Goal: Task Accomplishment & Management: Complete application form

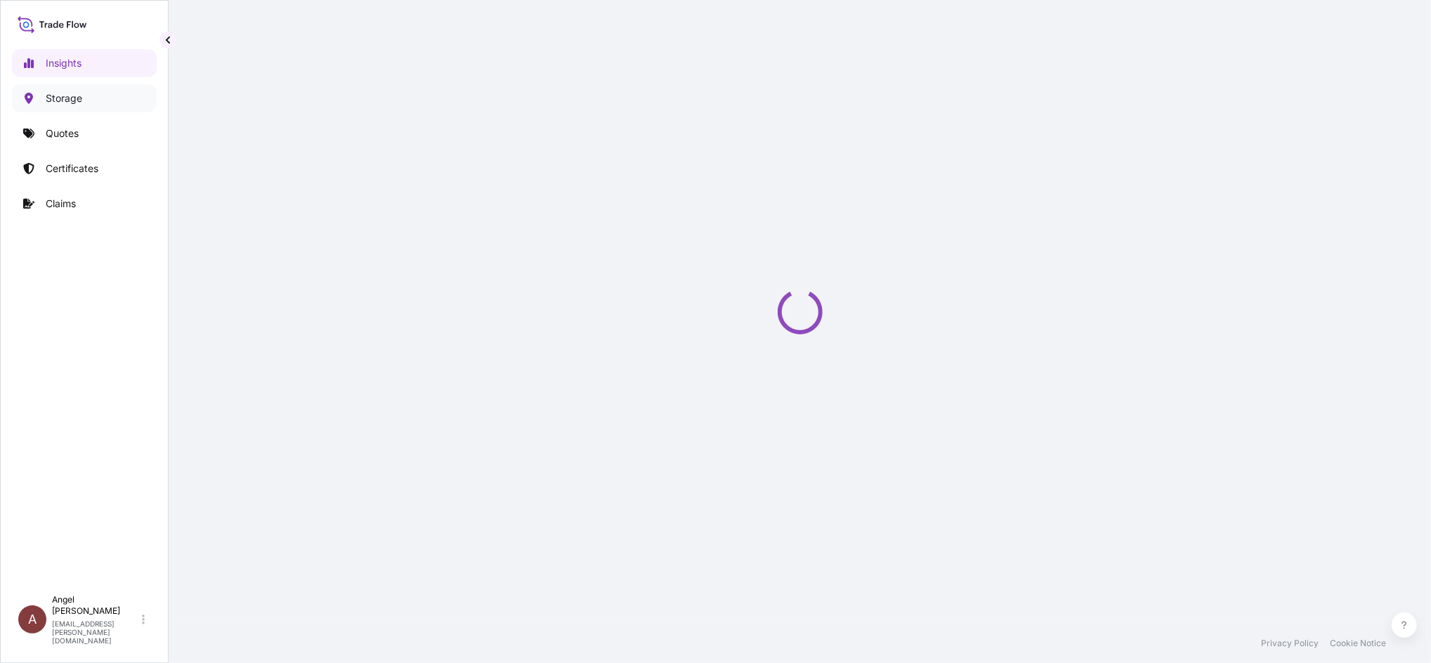
select select "2025"
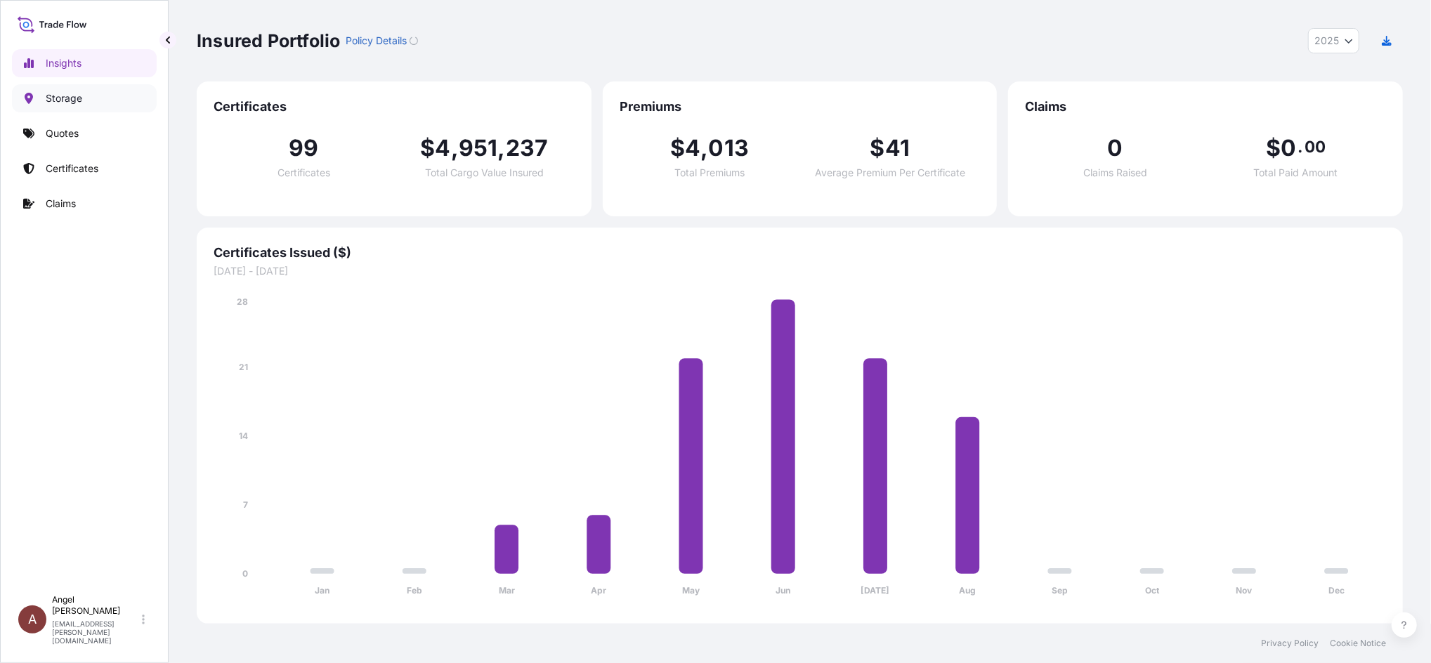
click at [59, 96] on p "Storage" at bounding box center [64, 98] width 37 height 14
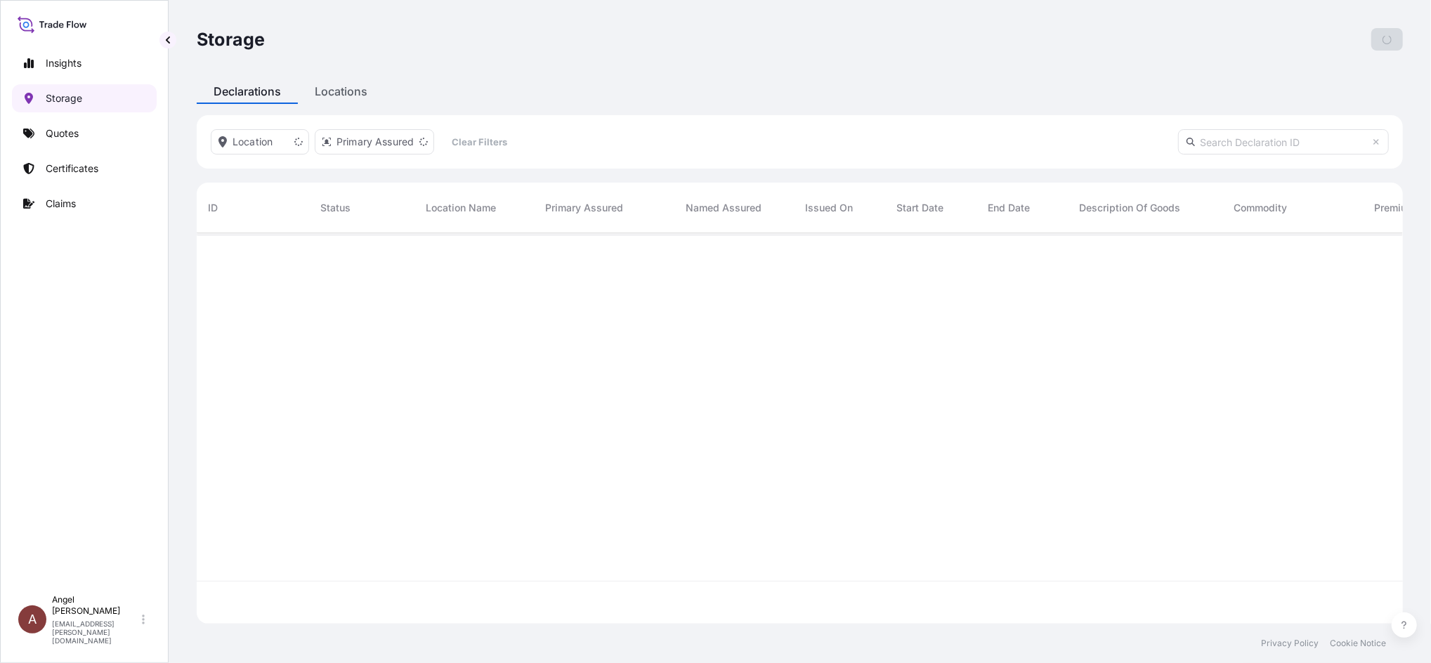
scroll to position [384, 1192]
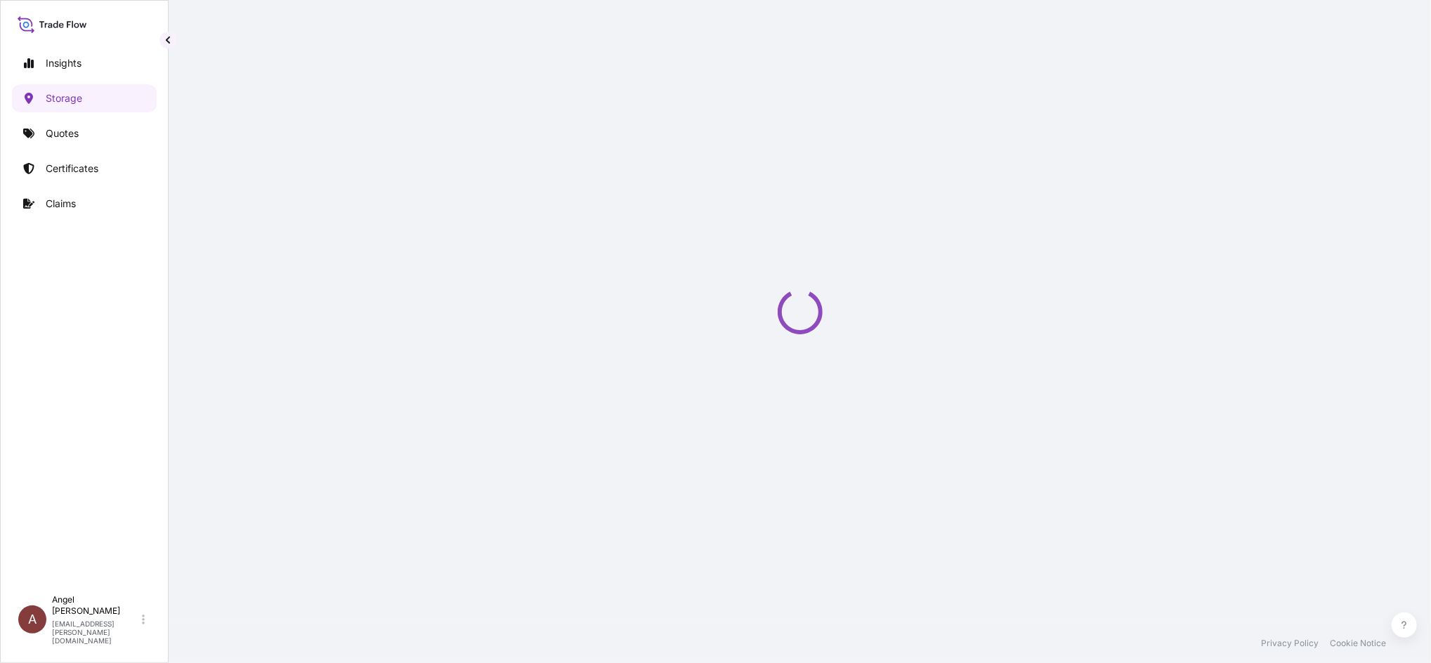
click at [334, 91] on div "Storage Add Declaration Declarations Locations Location Primary Assured Clear F…" at bounding box center [800, 312] width 1263 height 624
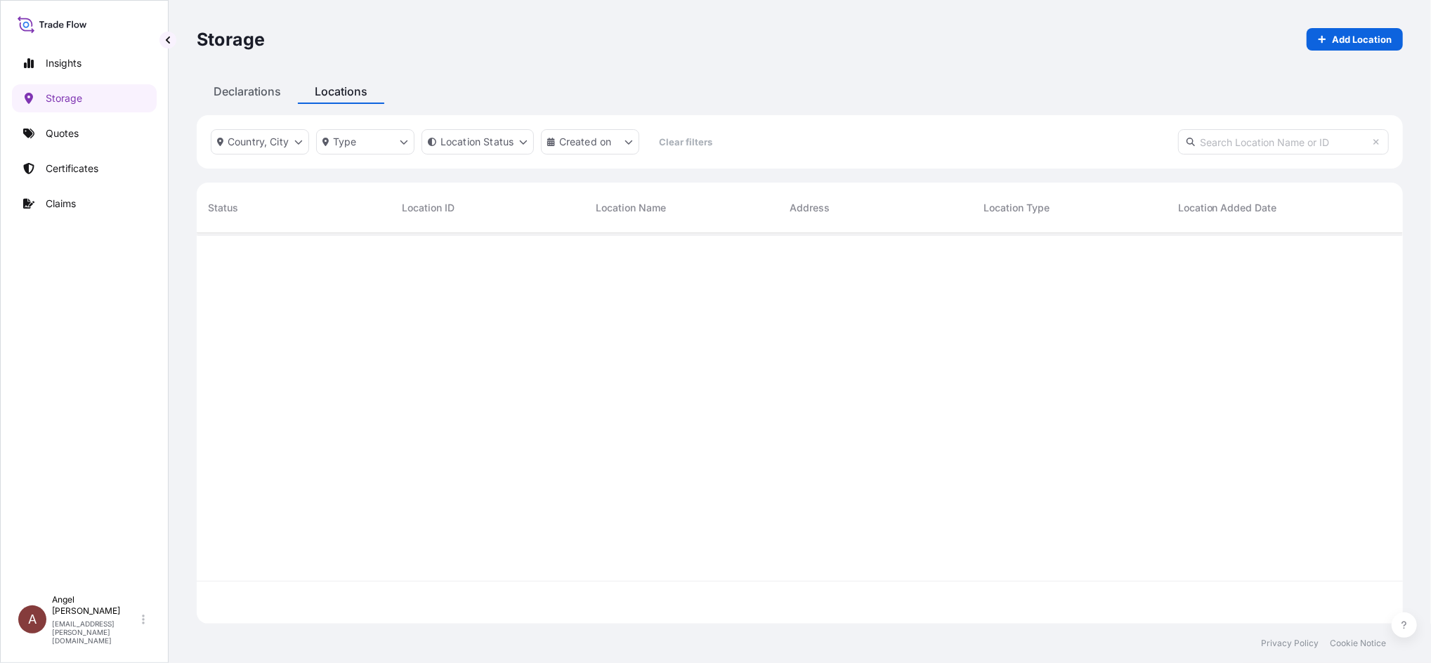
scroll to position [384, 1192]
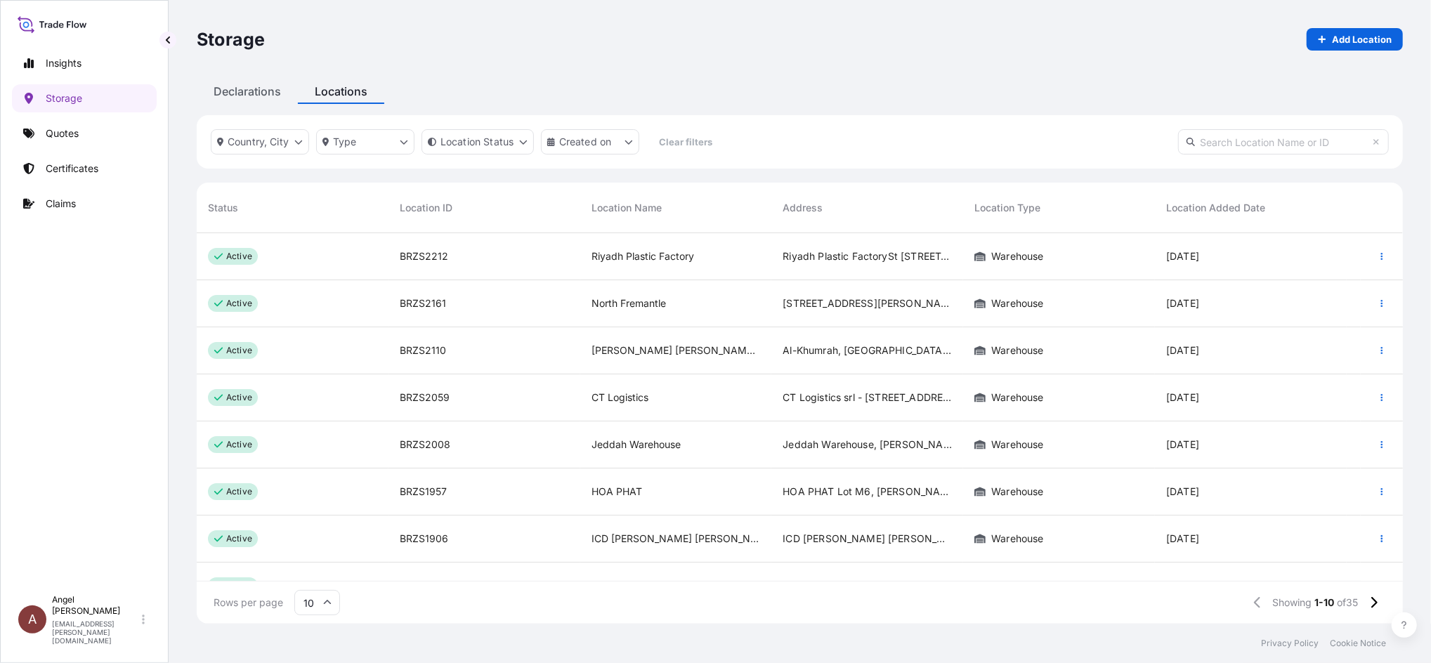
click at [1242, 149] on input "text" at bounding box center [1283, 141] width 211 height 25
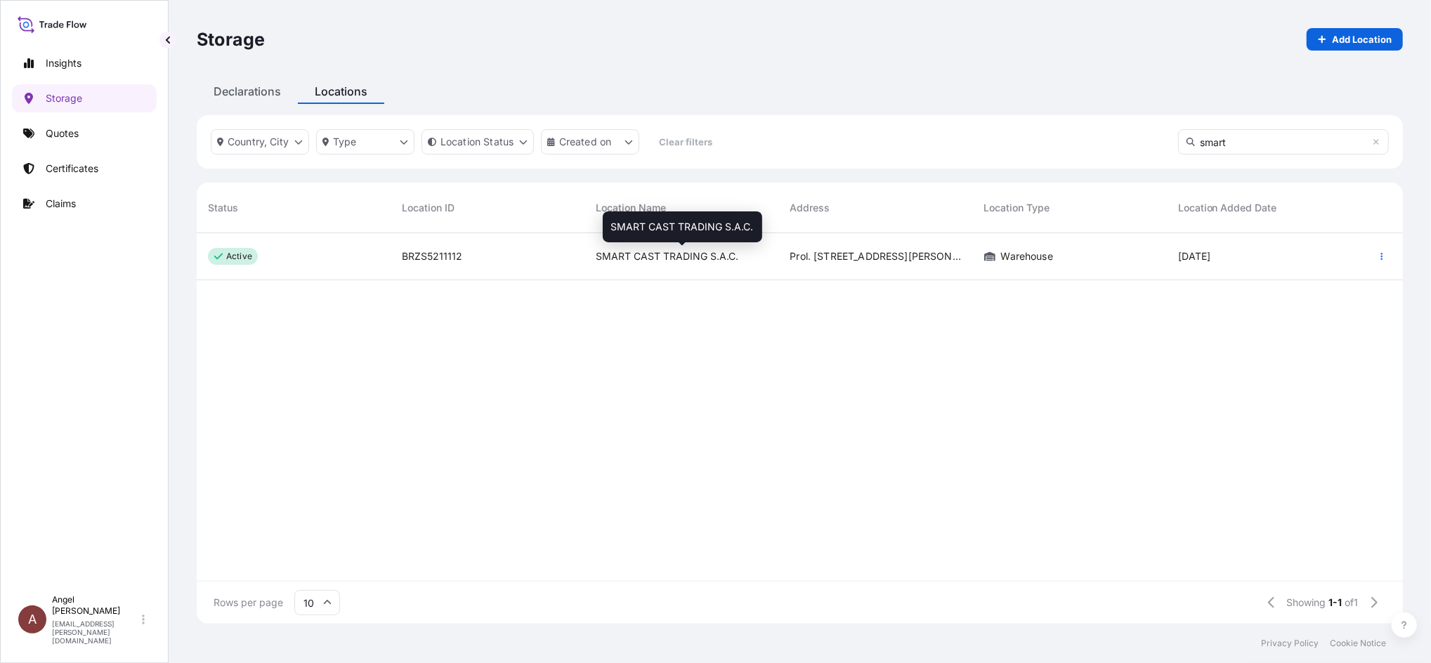
type input "smart"
click at [760, 250] on div "SMART CAST TRADING S.A.C." at bounding box center [681, 256] width 171 height 14
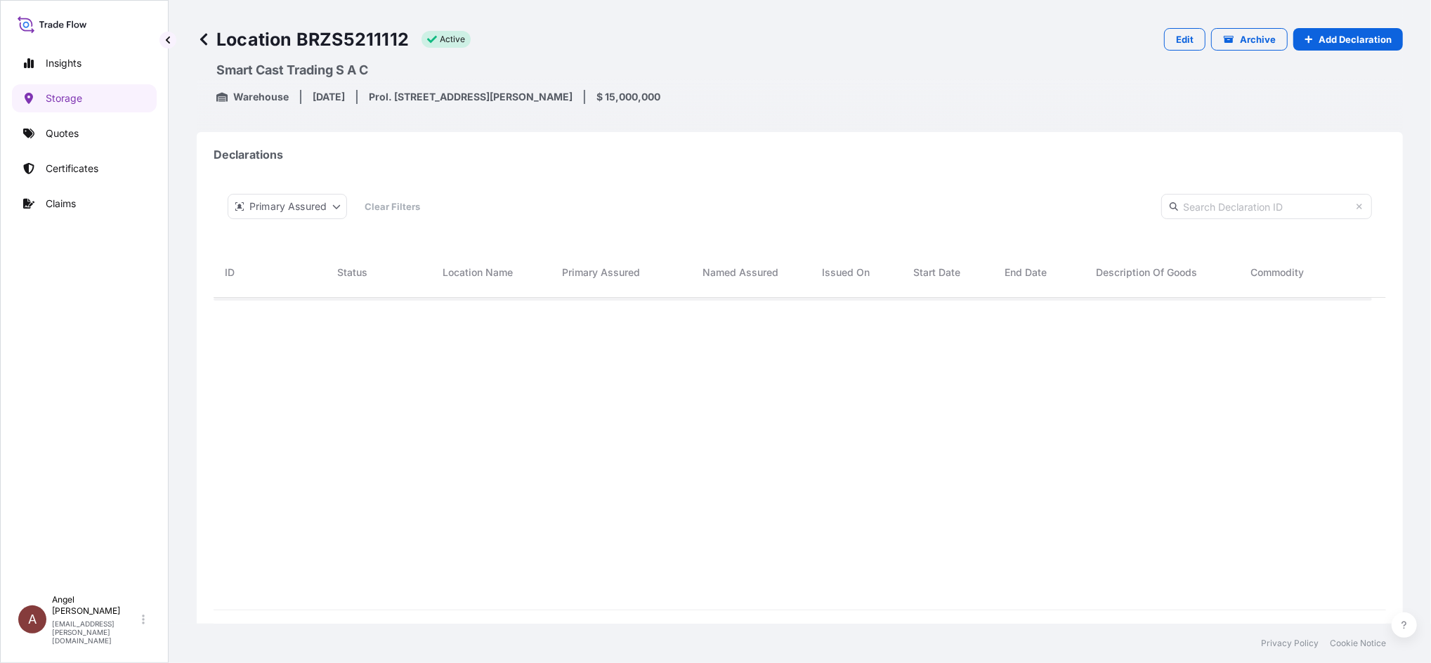
scroll to position [347, 1144]
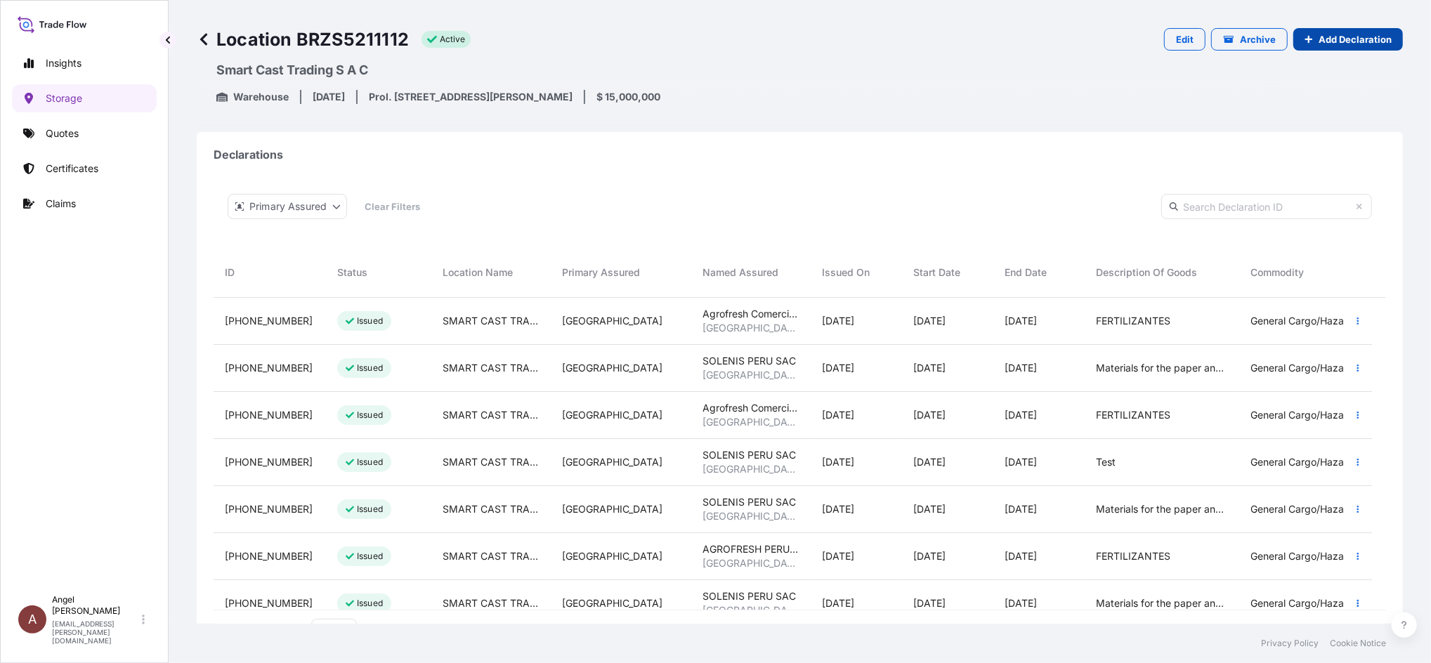
click at [1319, 32] on p "Add Declaration" at bounding box center [1355, 39] width 73 height 14
select select "31635"
select select "884"
select select "USD"
select select "mt"
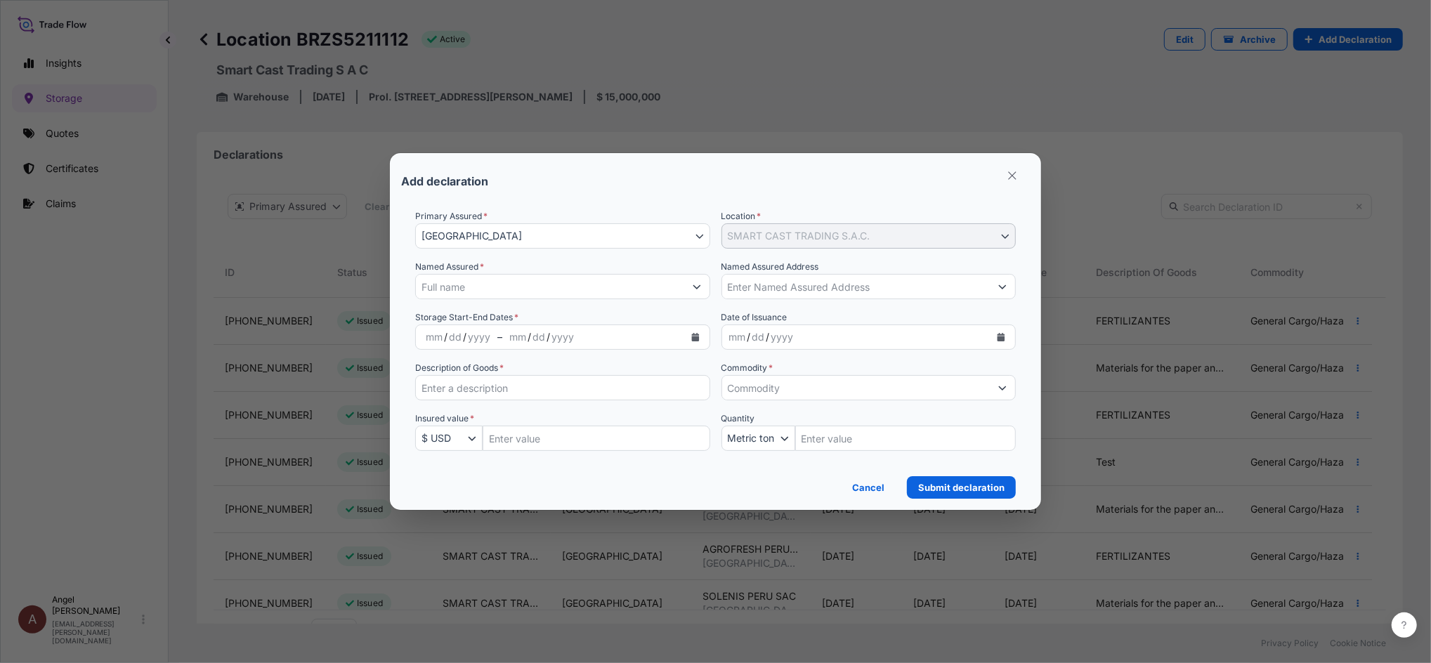
click at [532, 289] on input "Named Assured *" at bounding box center [550, 286] width 268 height 25
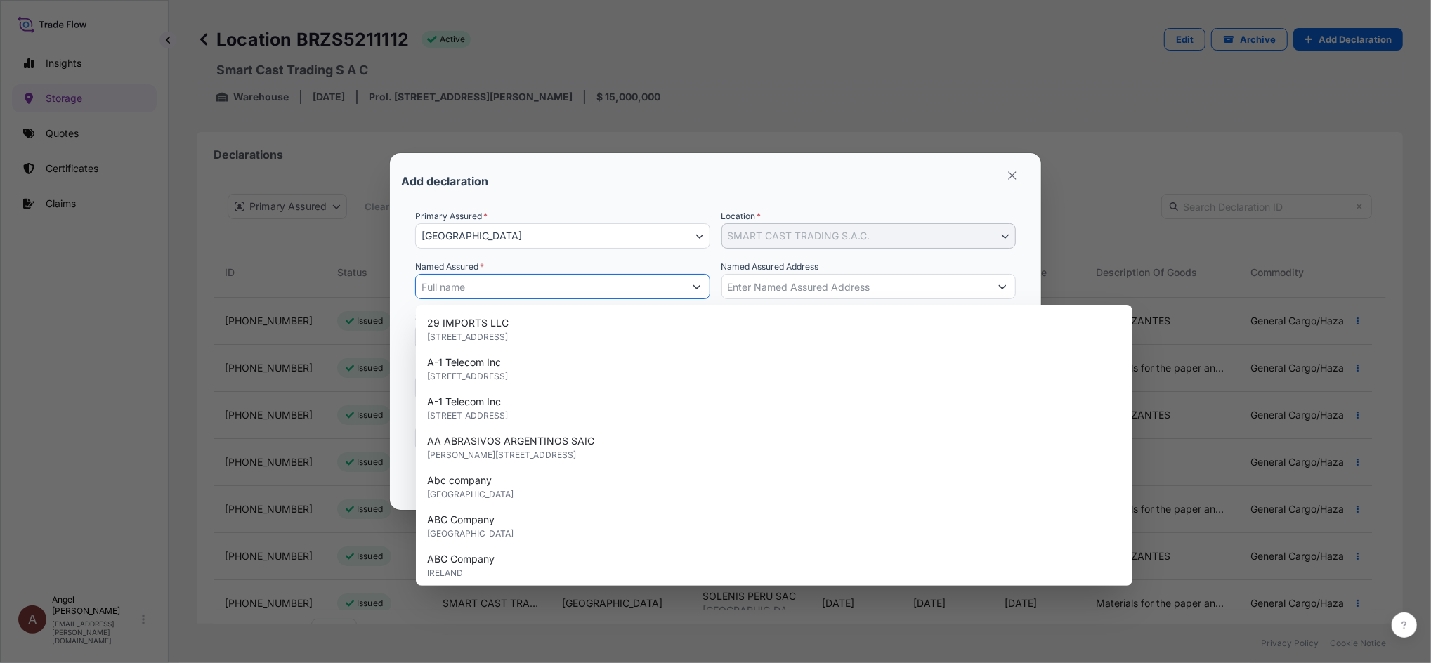
paste input "SOLENIS PERU SAC"
type input "SOLENIS PERU SAC"
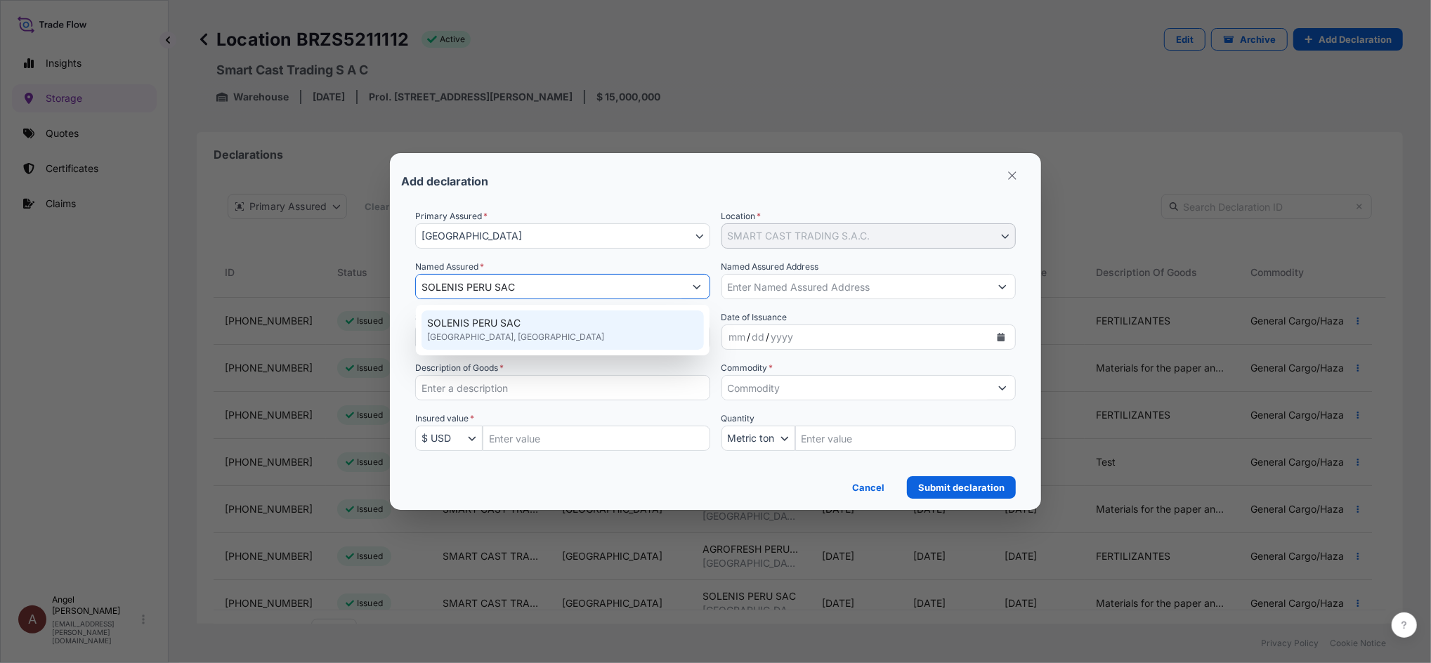
click at [551, 329] on div "SOLENIS PERU SAC [GEOGRAPHIC_DATA], [GEOGRAPHIC_DATA]" at bounding box center [563, 330] width 282 height 39
type input "[GEOGRAPHIC_DATA]"
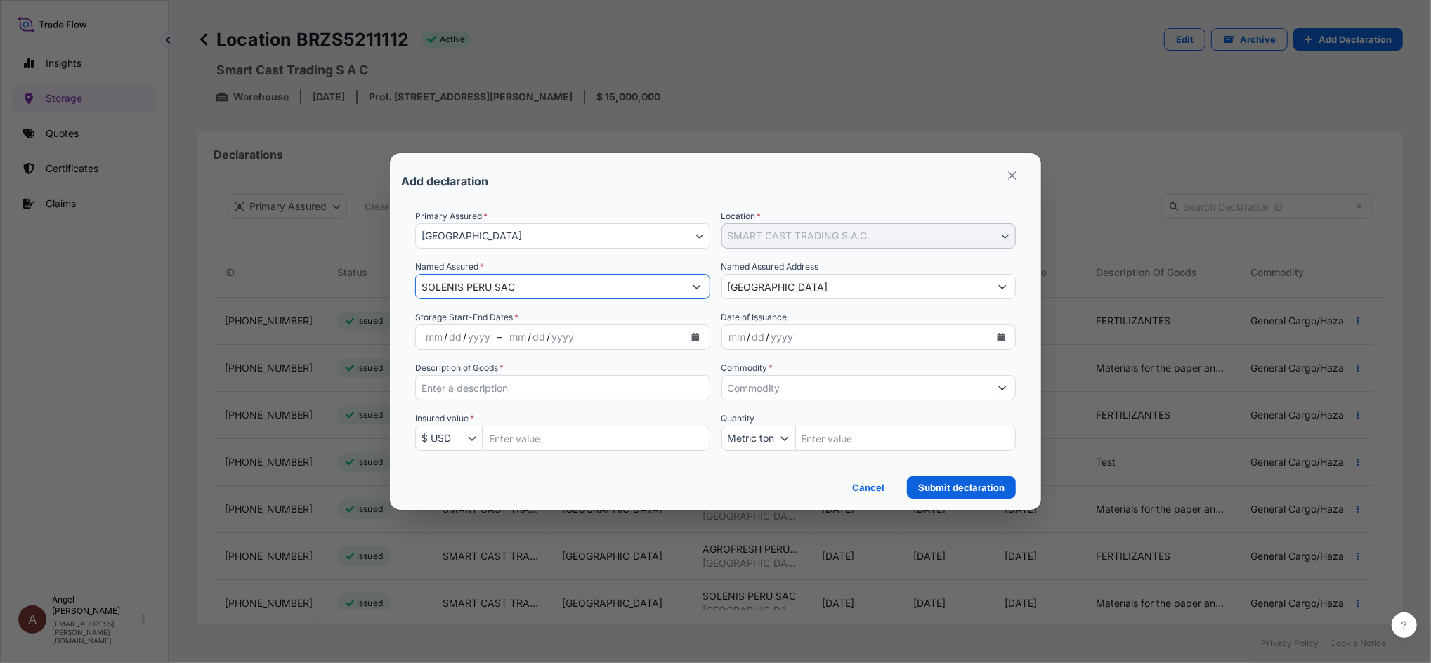
type input "SOLENIS PERU SAC"
click at [838, 285] on input "[GEOGRAPHIC_DATA]" at bounding box center [856, 286] width 268 height 25
drag, startPoint x: 821, startPoint y: 289, endPoint x: 667, endPoint y: 289, distance: 154.6
click at [667, 289] on div "Primary Assured * [GEOGRAPHIC_DATA] [GEOGRAPHIC_DATA] Location * SMART CAST TRA…" at bounding box center [715, 338] width 601 height 259
paste input "rol. [STREET_ADDRESS][PERSON_NAME]"
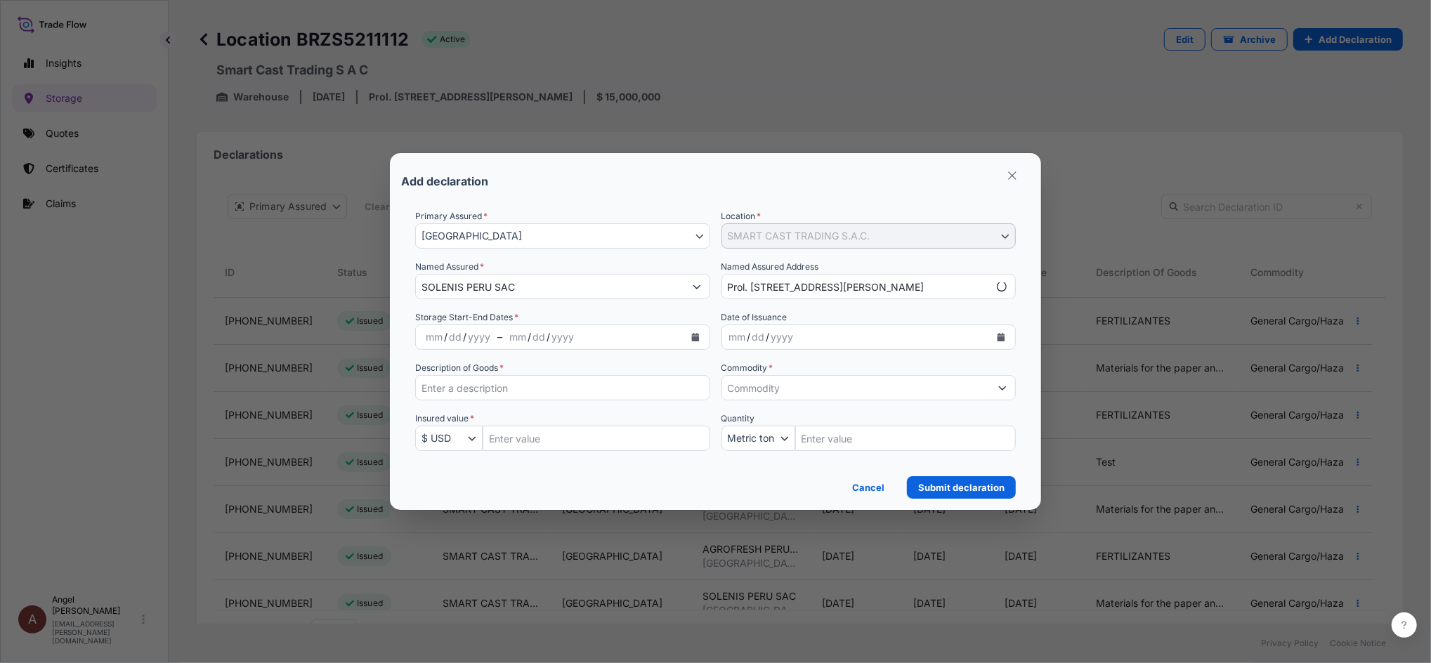
click at [778, 181] on div "Add declaration" at bounding box center [715, 181] width 629 height 34
click at [963, 286] on input "Prol. [STREET_ADDRESS][PERSON_NAME]" at bounding box center [856, 286] width 268 height 25
type input "Prol. [STREET_ADDRESS][PERSON_NAME]"
click at [691, 336] on icon "Calendar" at bounding box center [695, 337] width 8 height 8
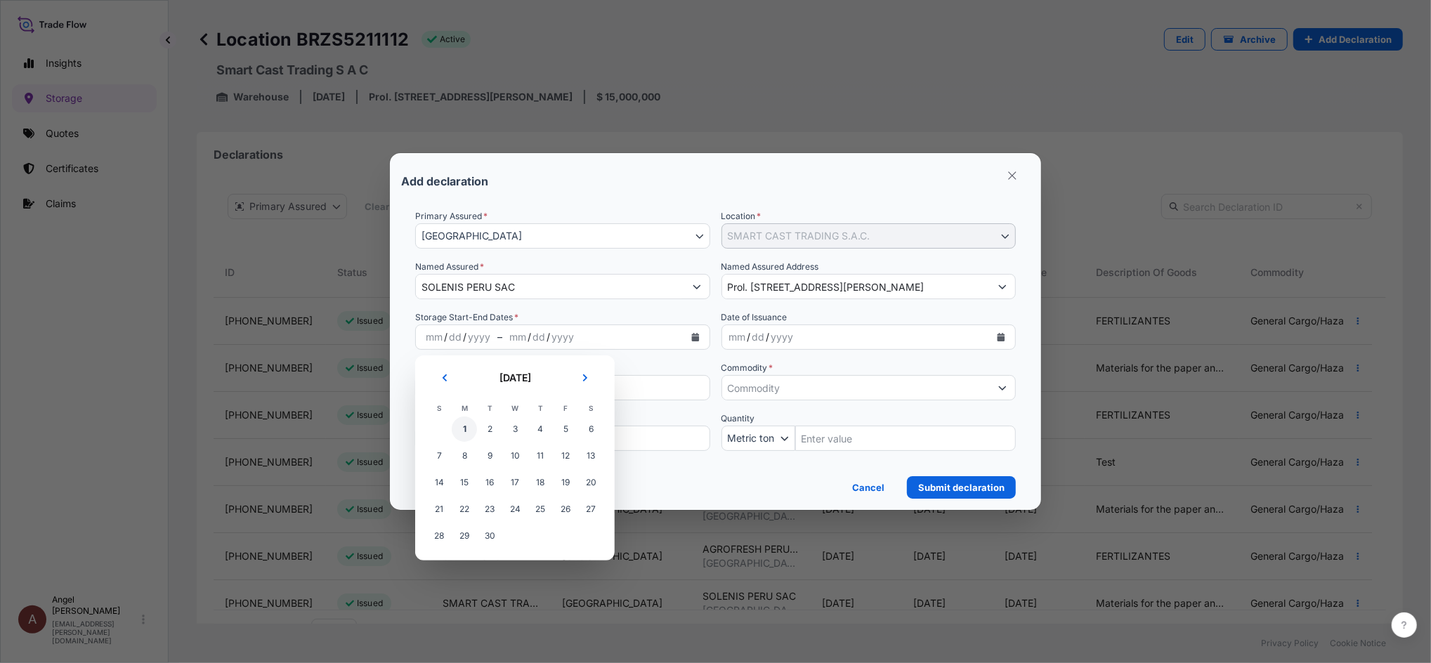
click at [463, 423] on span "1" at bounding box center [464, 429] width 25 height 25
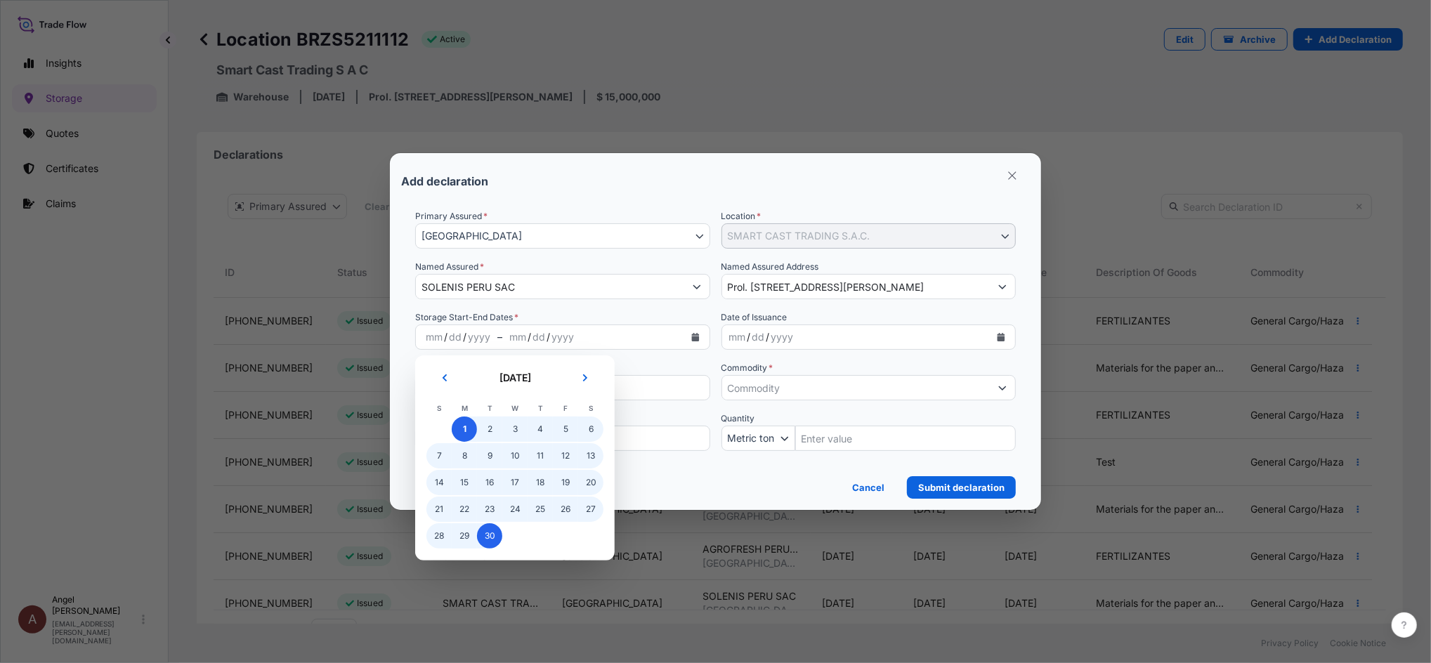
click at [493, 544] on span "30" at bounding box center [489, 536] width 25 height 25
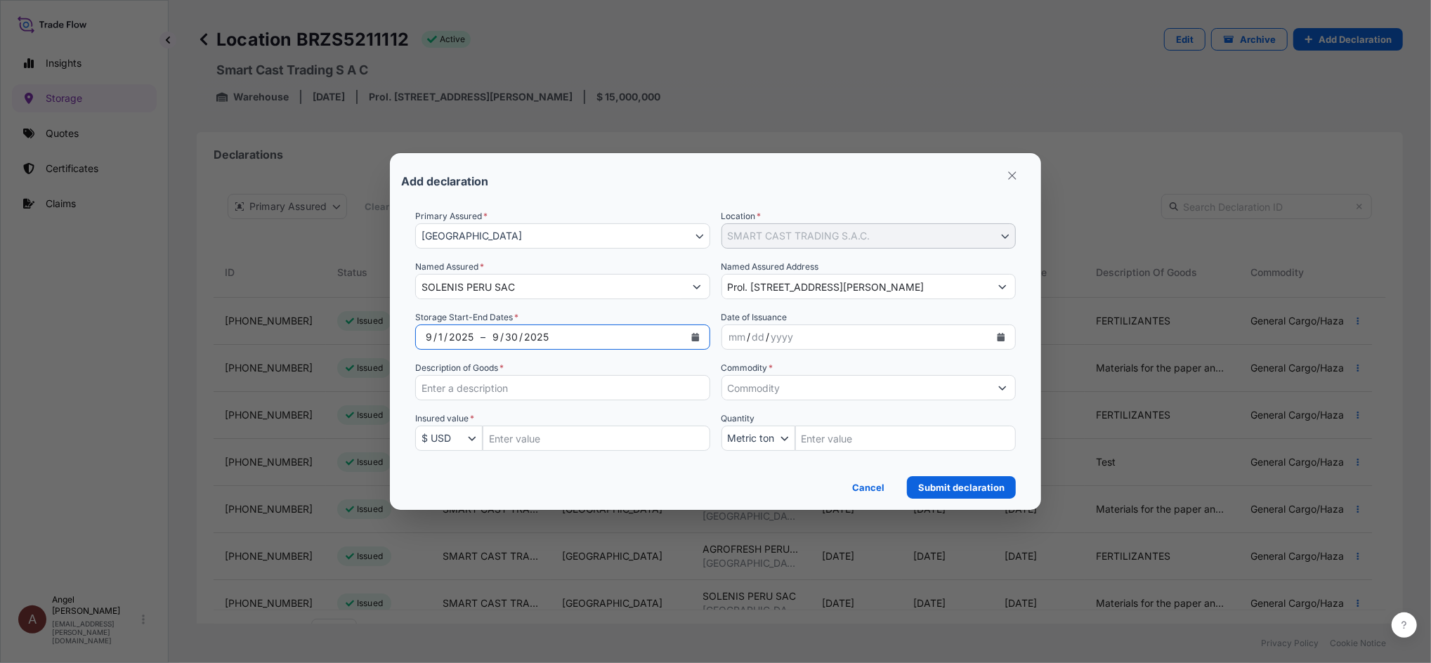
click at [514, 384] on input "Description of Goods *" at bounding box center [562, 387] width 295 height 25
paste input "Materials for the paper and mining industries"
type input "Materials for the paper and mining industries"
click at [590, 443] on input "Insured Value Amount" at bounding box center [597, 438] width 228 height 25
paste input "5115611.84"
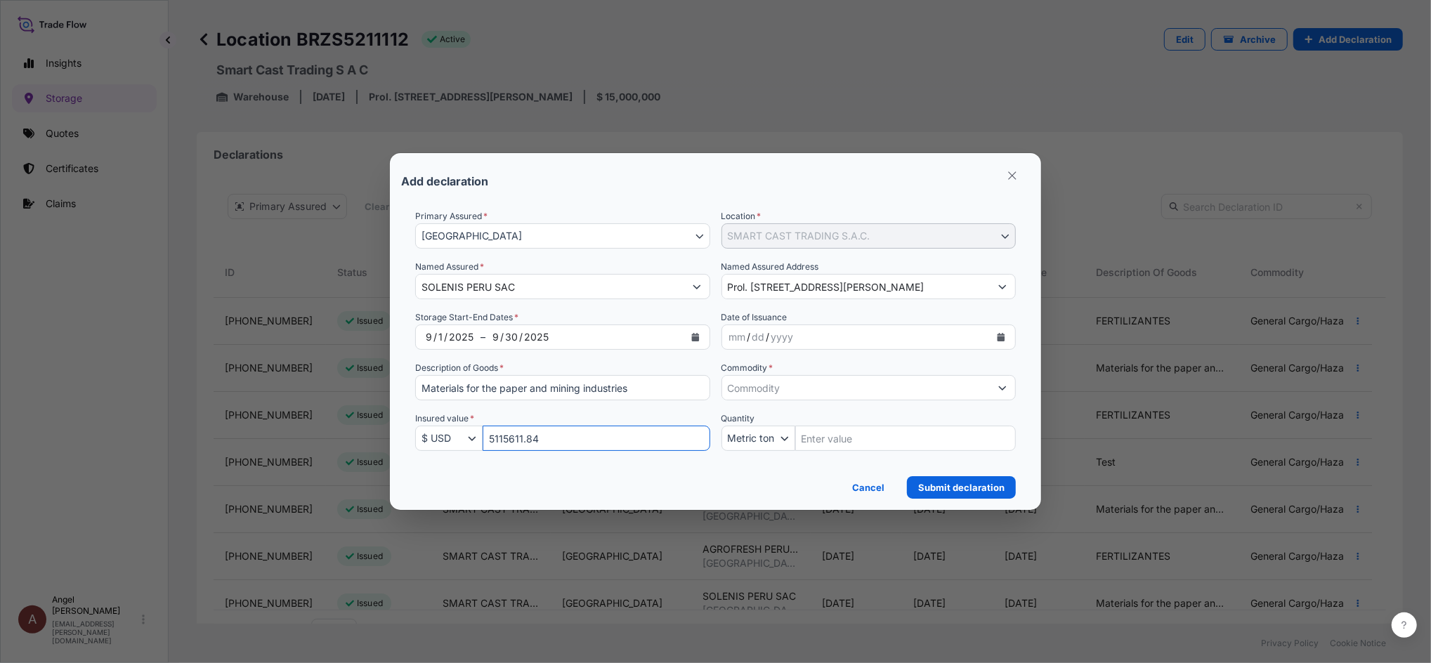
type input "5115611.84"
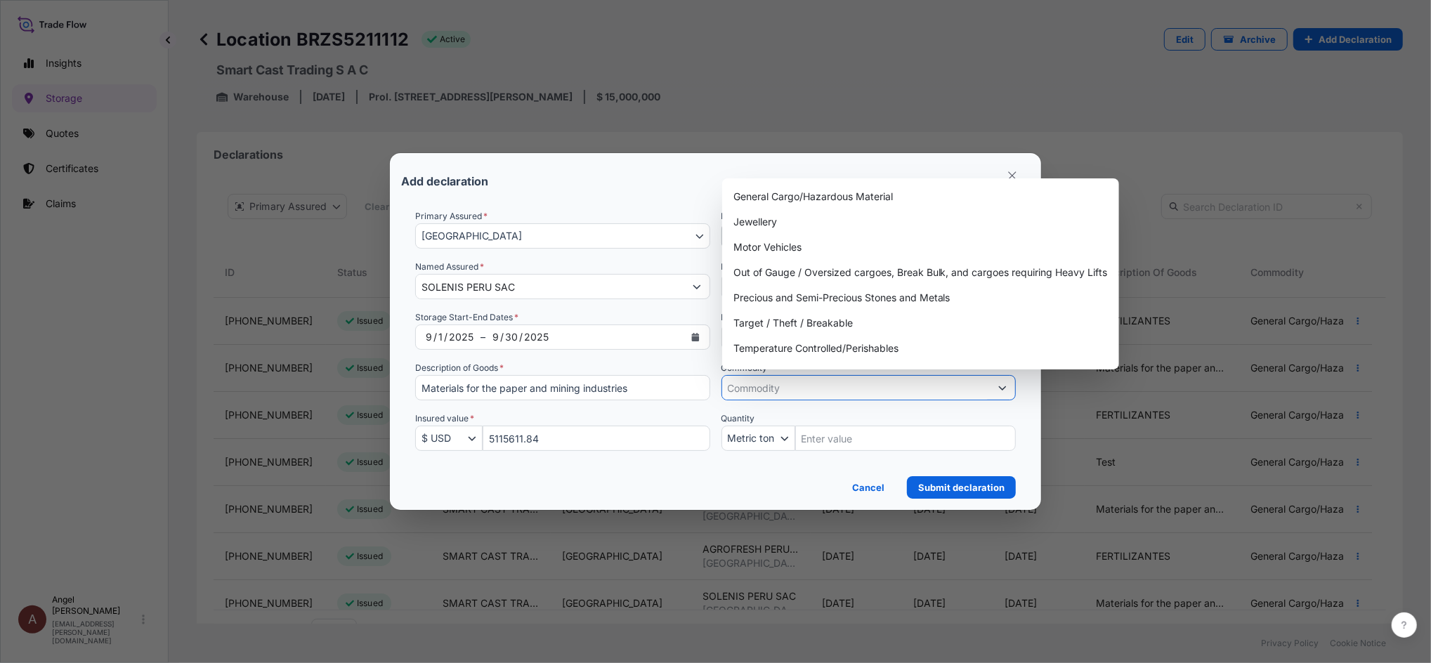
click at [792, 389] on input "Commodity *" at bounding box center [856, 387] width 268 height 25
click at [763, 189] on div "General Cargo/Hazardous Material" at bounding box center [921, 196] width 386 height 25
type input "General Cargo/Hazardous Material"
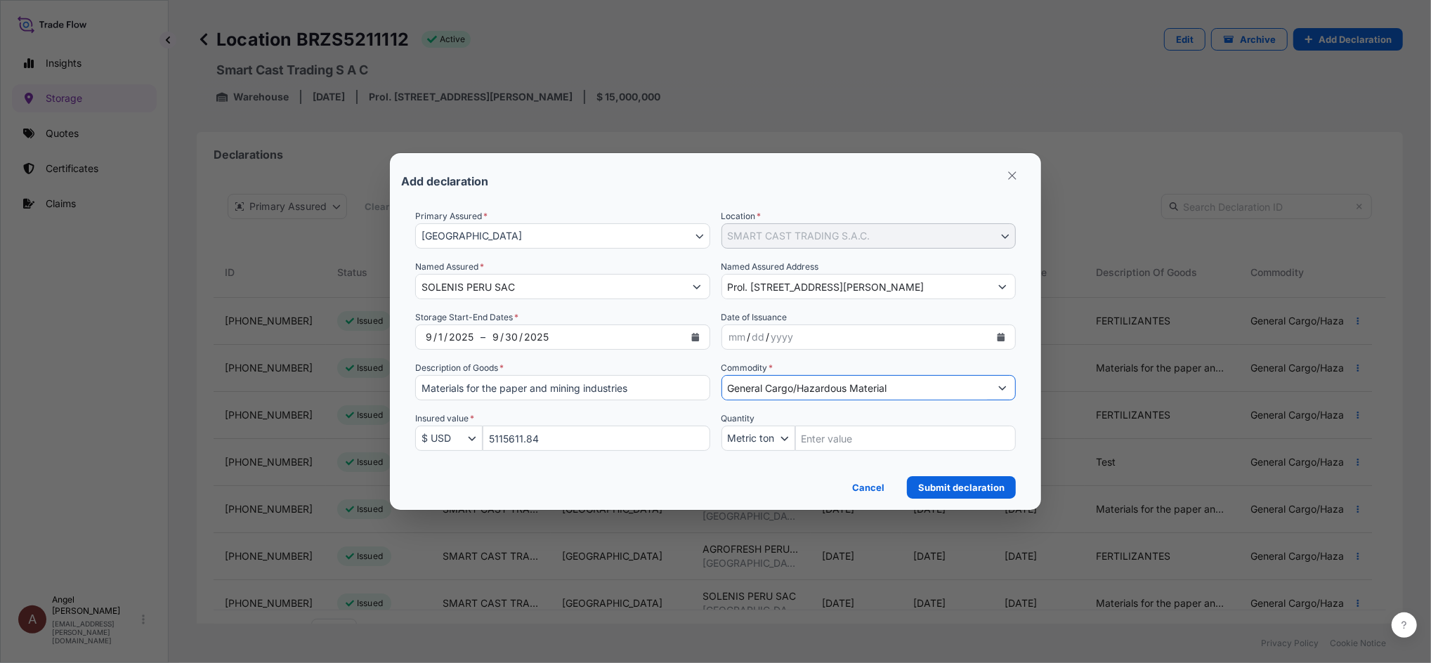
click at [805, 178] on div "Add declaration" at bounding box center [715, 181] width 629 height 34
click at [990, 486] on p "Submit declaration" at bounding box center [961, 488] width 86 height 14
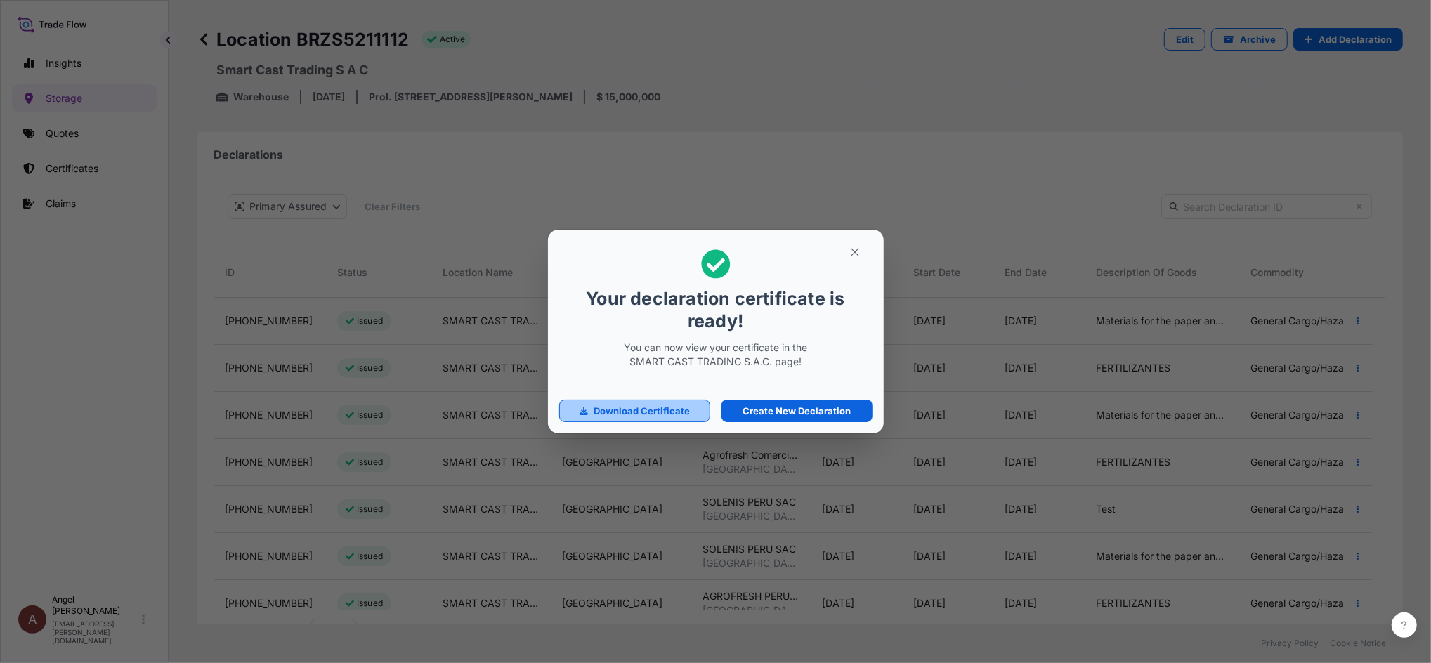
click at [592, 412] on link "Download Certificate" at bounding box center [635, 411] width 152 height 22
click at [854, 246] on icon "button" at bounding box center [855, 252] width 13 height 13
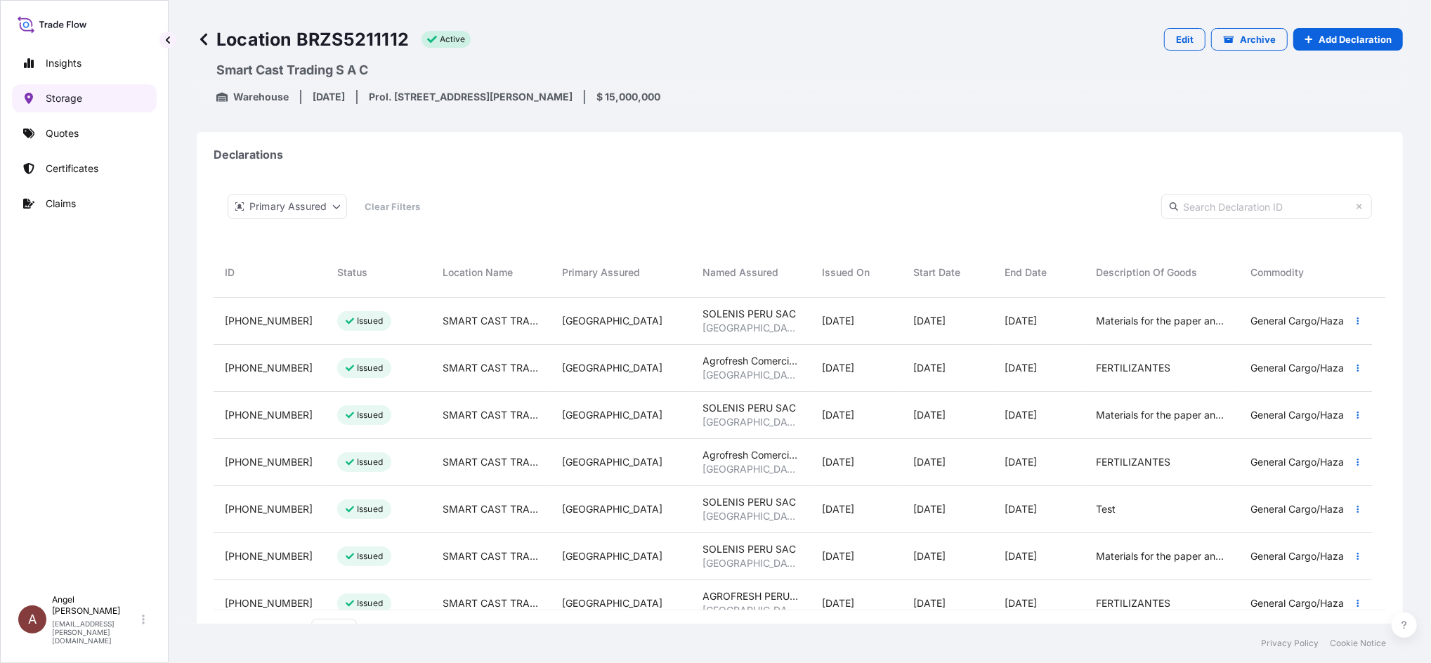
click at [92, 103] on link "Storage" at bounding box center [84, 98] width 145 height 28
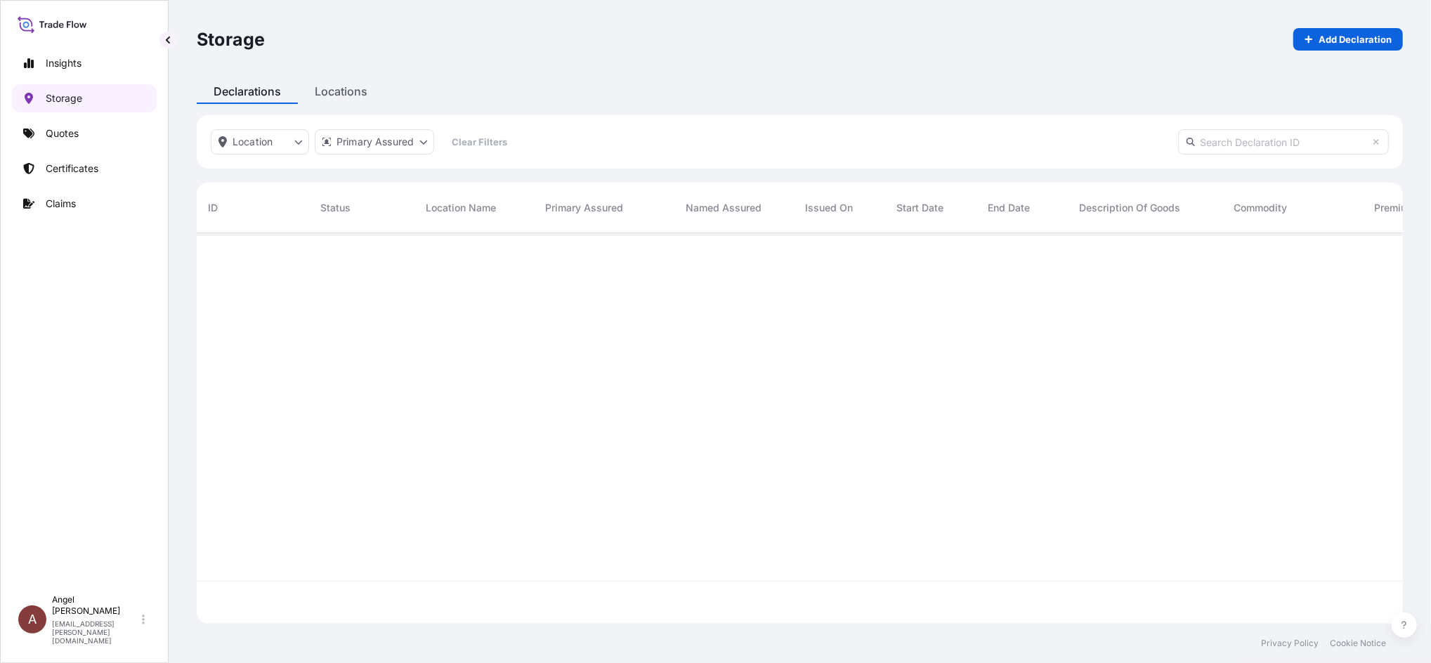
scroll to position [384, 1192]
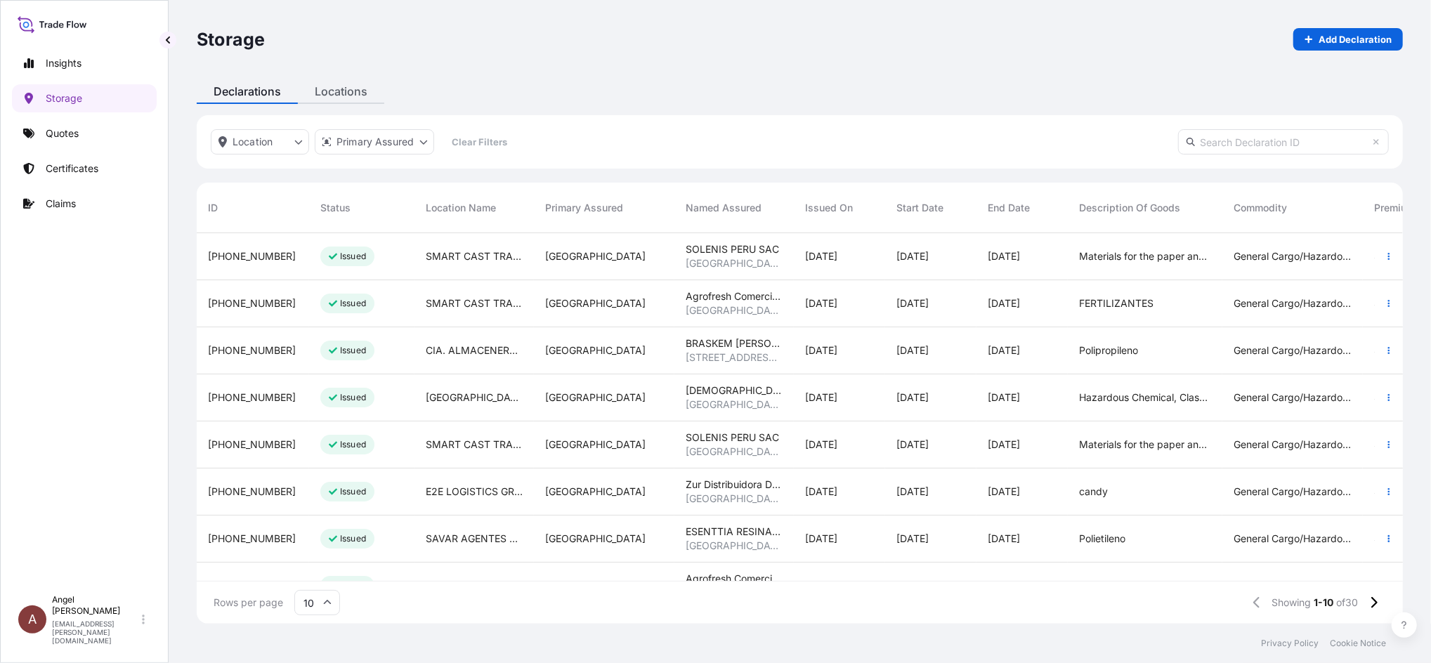
click at [322, 93] on div "Locations" at bounding box center [341, 91] width 86 height 25
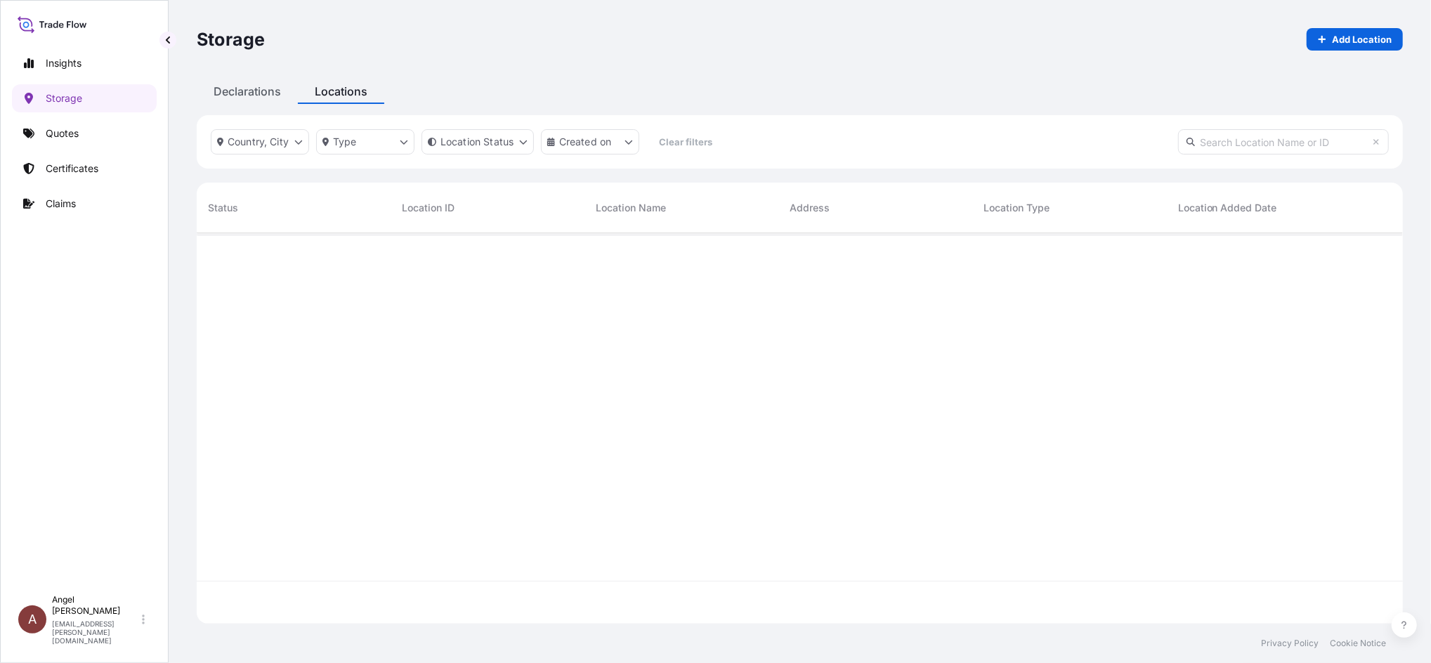
scroll to position [384, 1192]
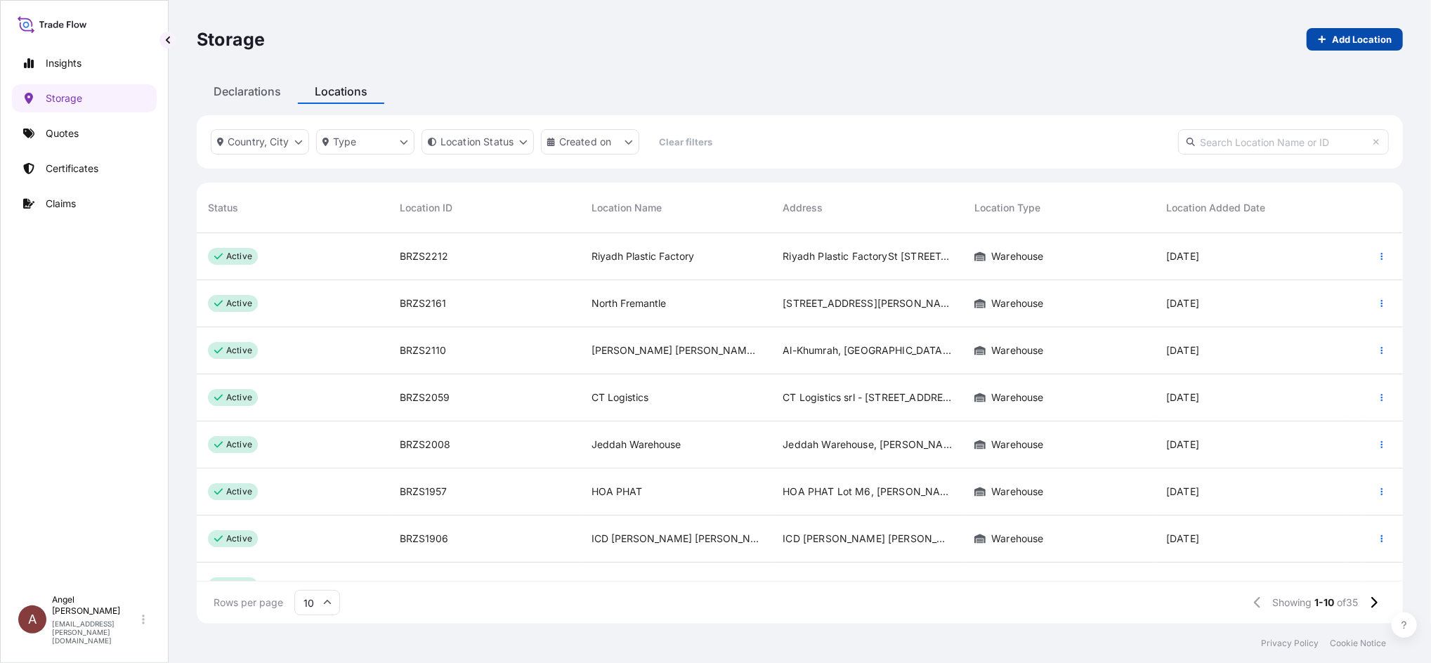
click at [1377, 30] on link "Add Location" at bounding box center [1355, 39] width 96 height 22
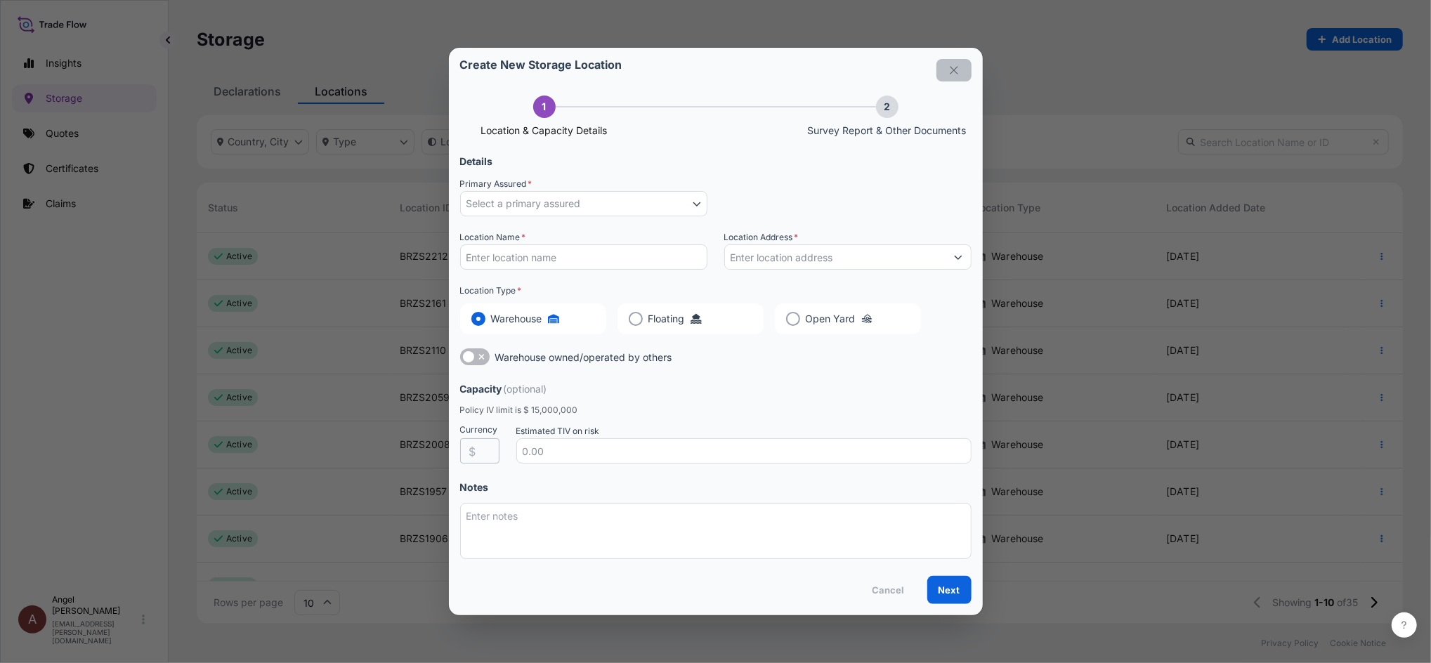
click at [954, 70] on icon "button" at bounding box center [954, 70] width 8 height 8
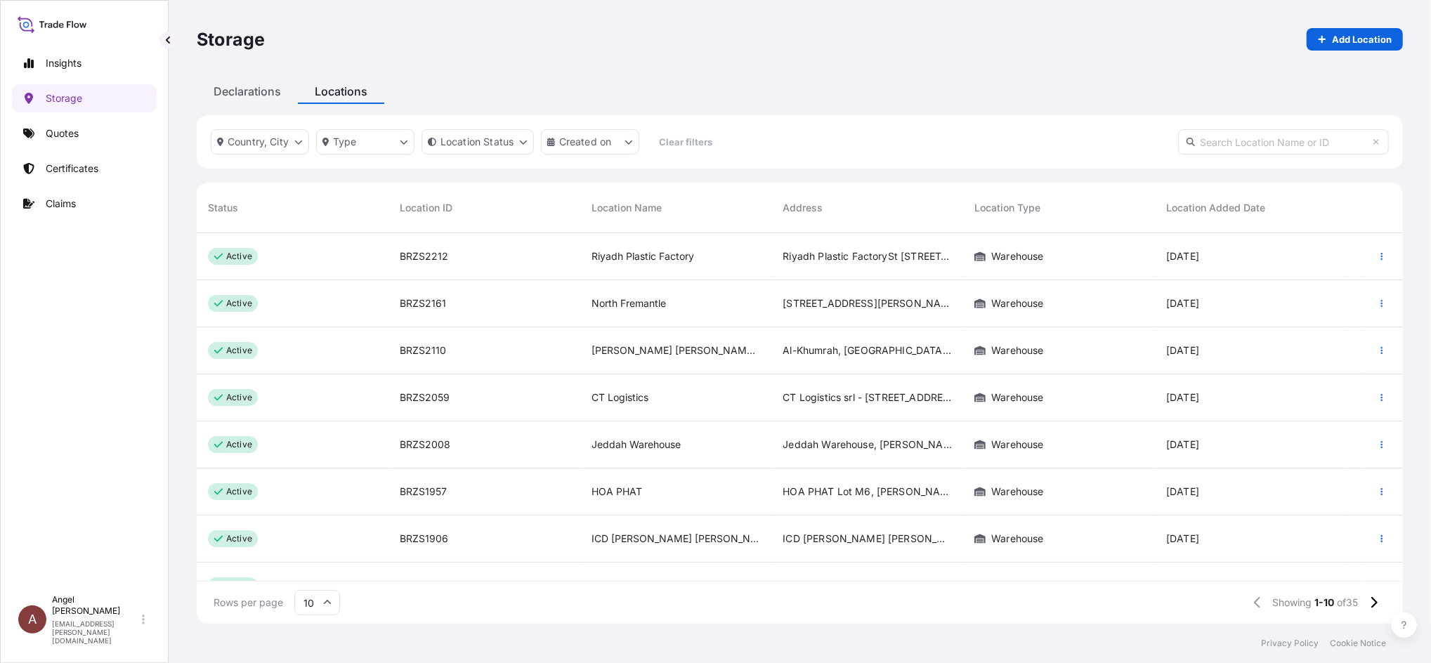
click at [1289, 150] on input "text" at bounding box center [1283, 141] width 211 height 25
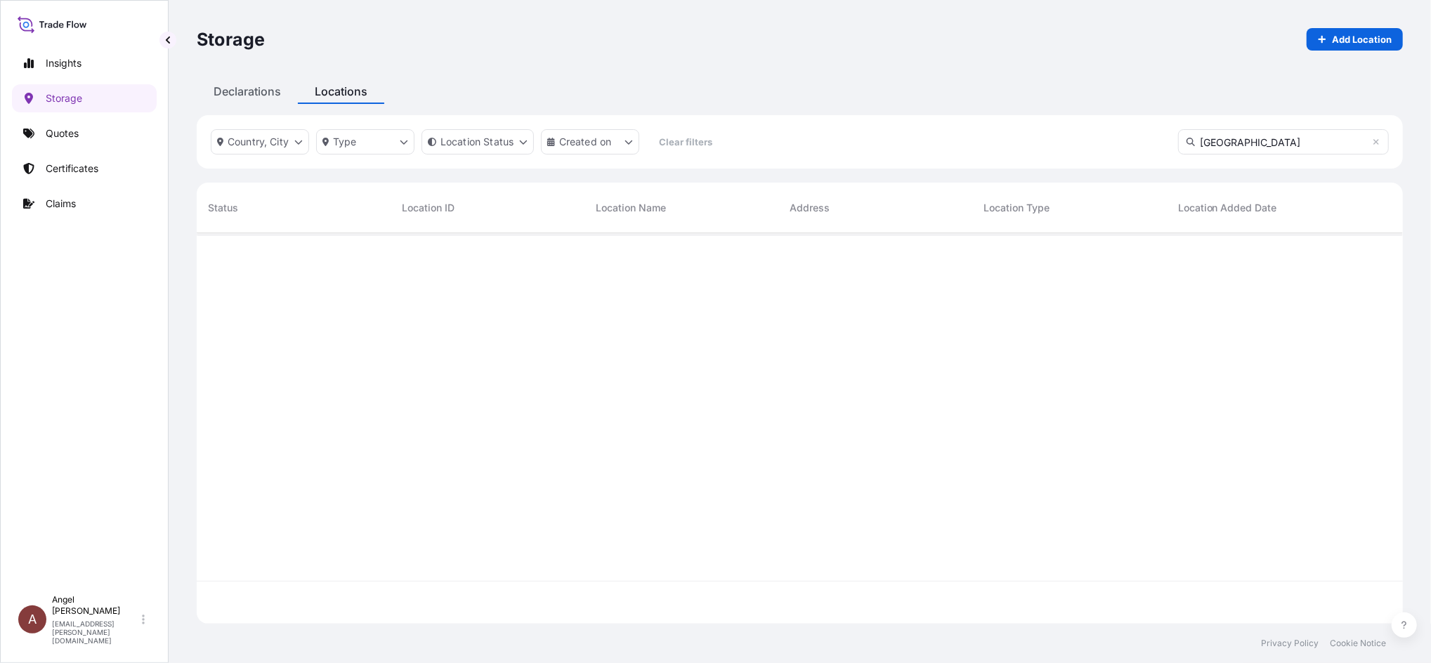
scroll to position [427, 1192]
drag, startPoint x: 1252, startPoint y: 141, endPoint x: 1132, endPoint y: 141, distance: 120.2
click at [1132, 141] on div "Country, City Type Location Status Created on Clear filters [GEOGRAPHIC_DATA]" at bounding box center [800, 141] width 1207 height 53
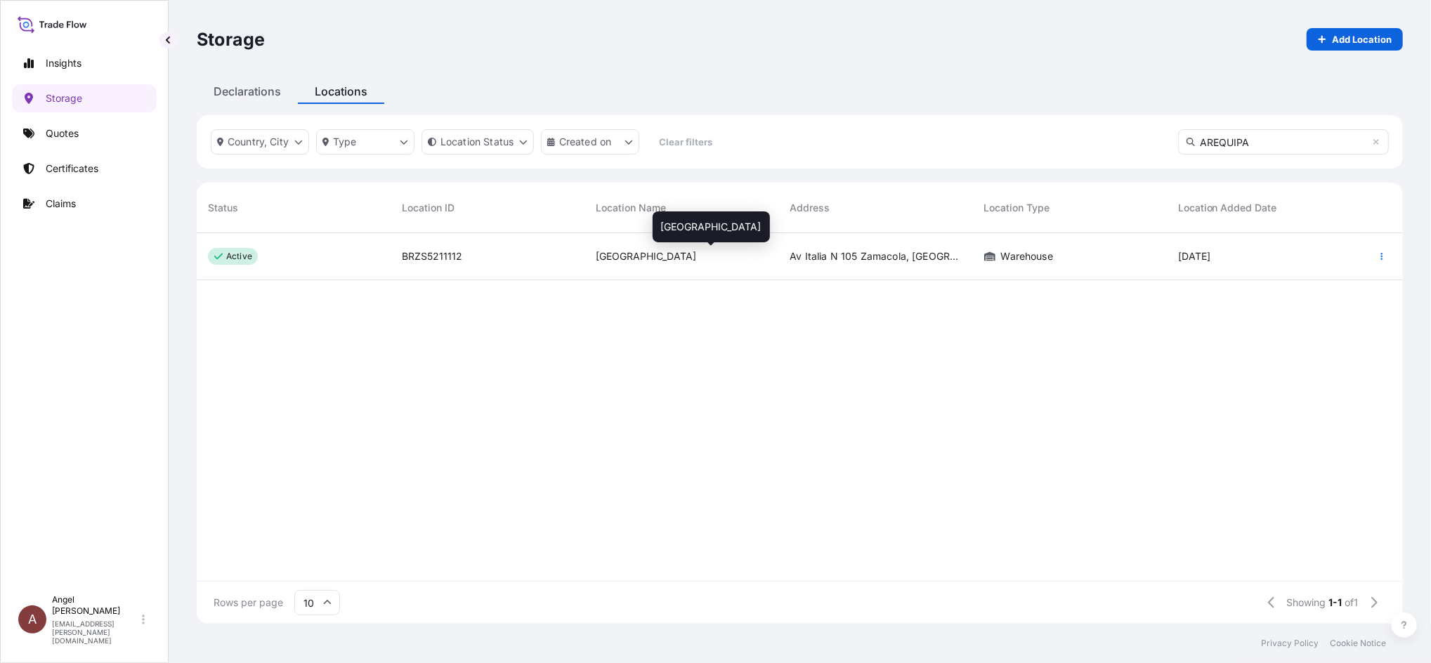
type input "AREQUIPA"
click at [702, 257] on div "[GEOGRAPHIC_DATA]" at bounding box center [681, 256] width 171 height 14
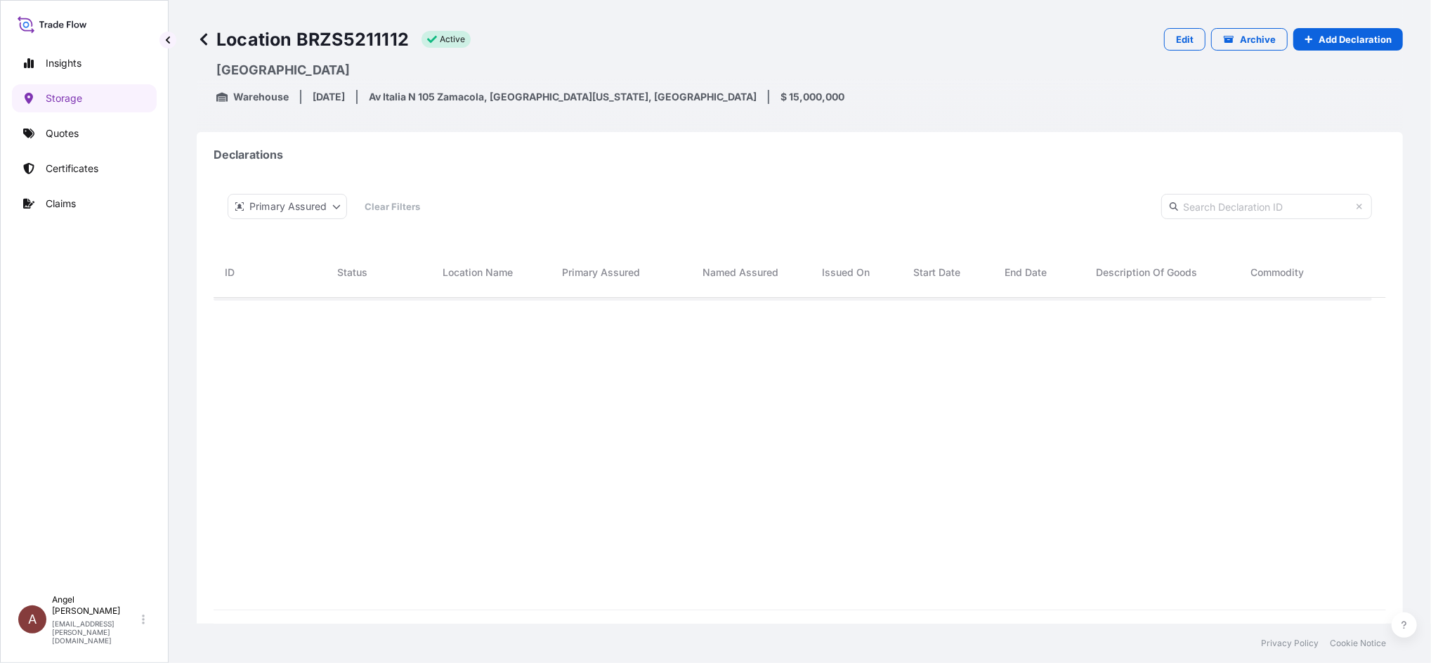
scroll to position [347, 1144]
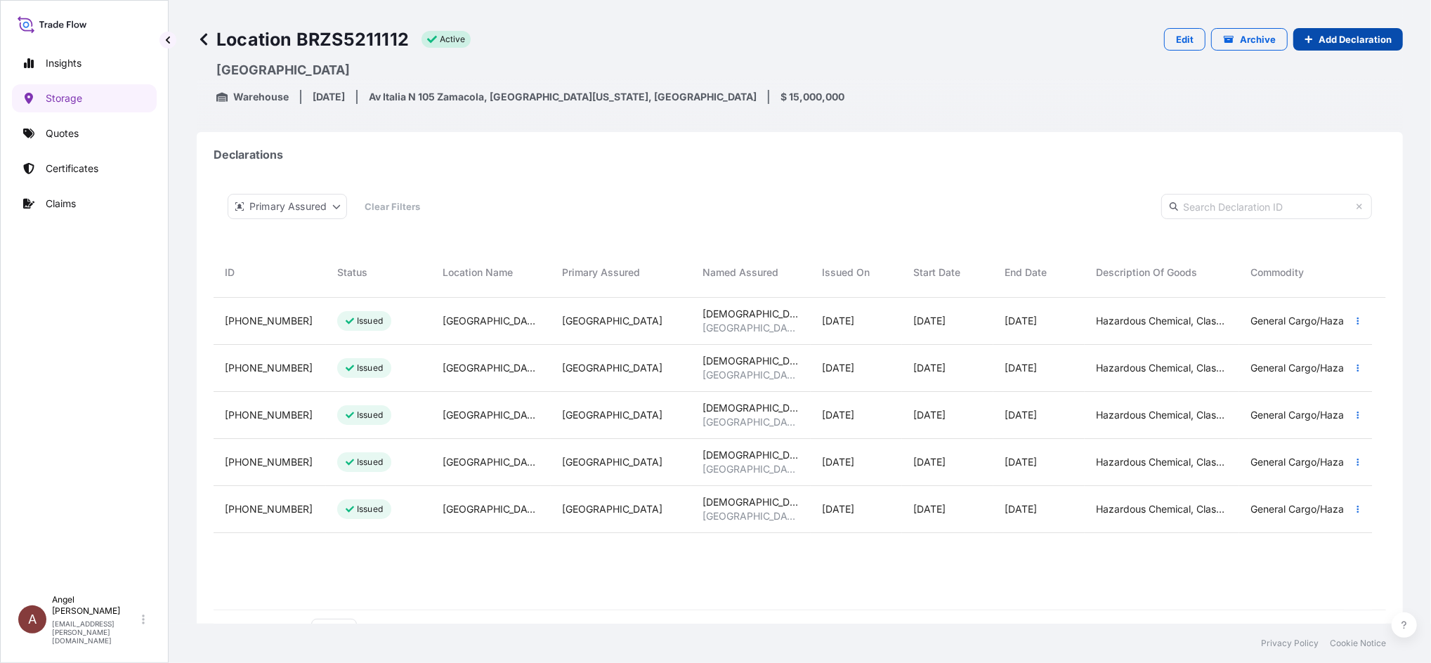
click at [1332, 37] on p "Add Declaration" at bounding box center [1355, 39] width 73 height 14
select select "31635"
select select "882"
select select "USD"
select select "mt"
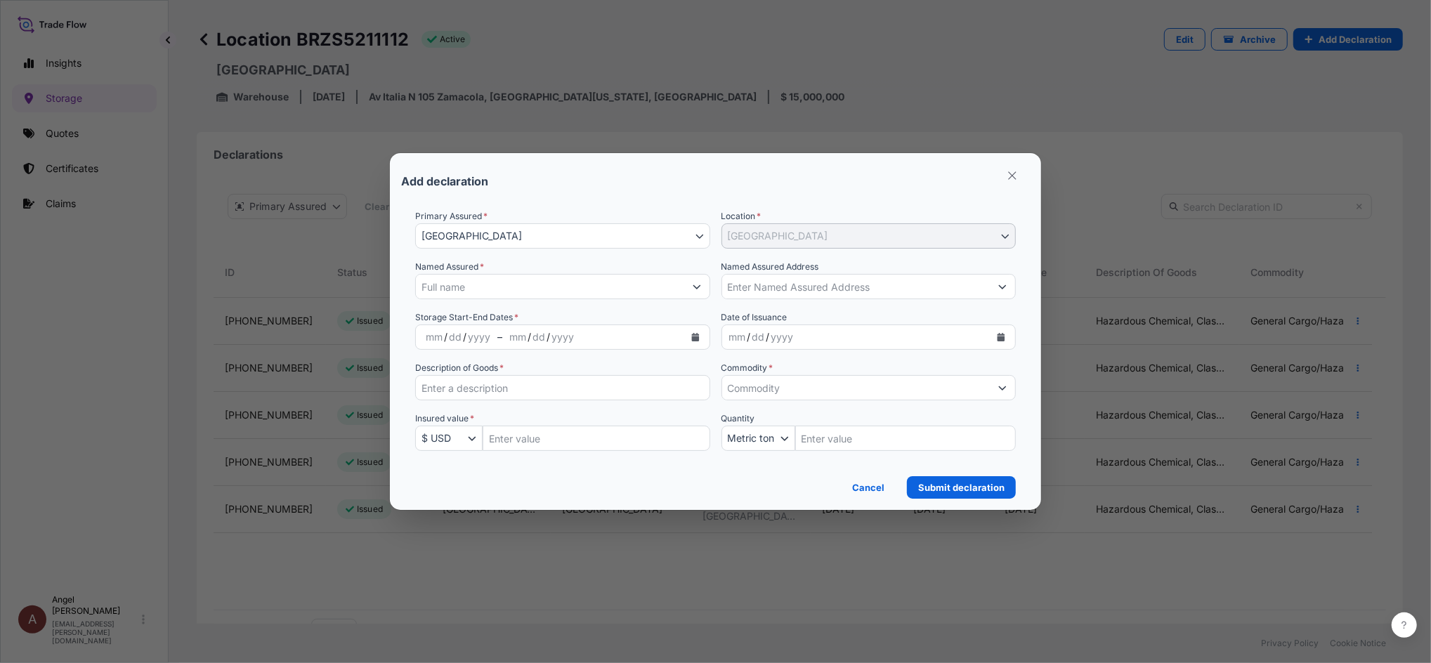
click at [540, 288] on input "Named Assured *" at bounding box center [550, 286] width 268 height 25
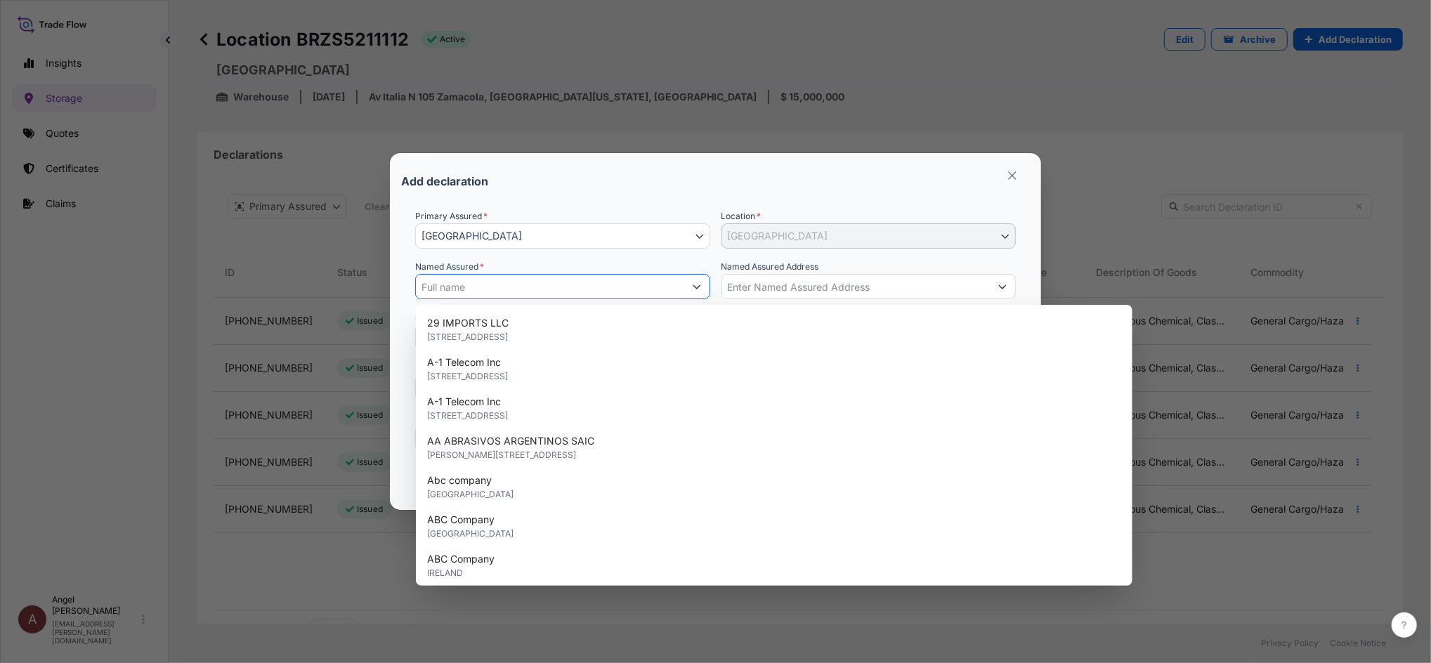
paste input "CYTEC PERU SAC"
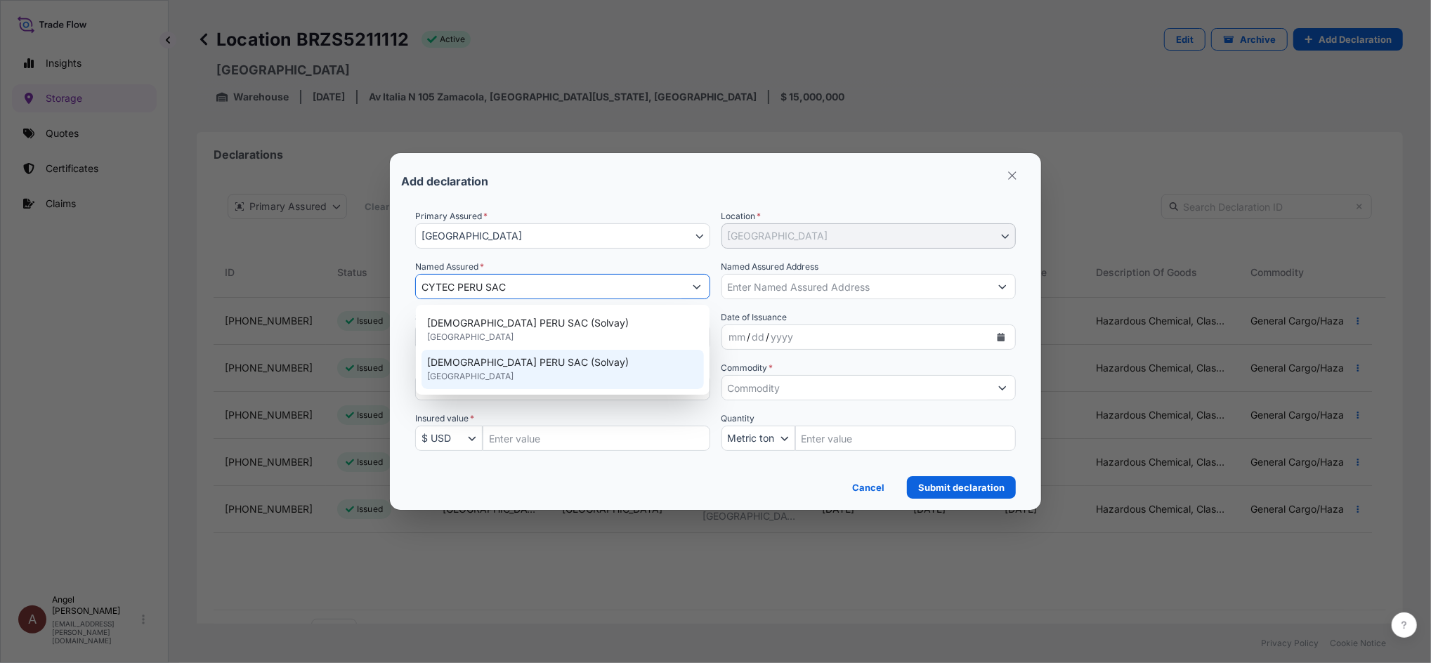
click at [531, 379] on div "CYTEC PERU SAC (Solvay) [GEOGRAPHIC_DATA]" at bounding box center [563, 369] width 282 height 39
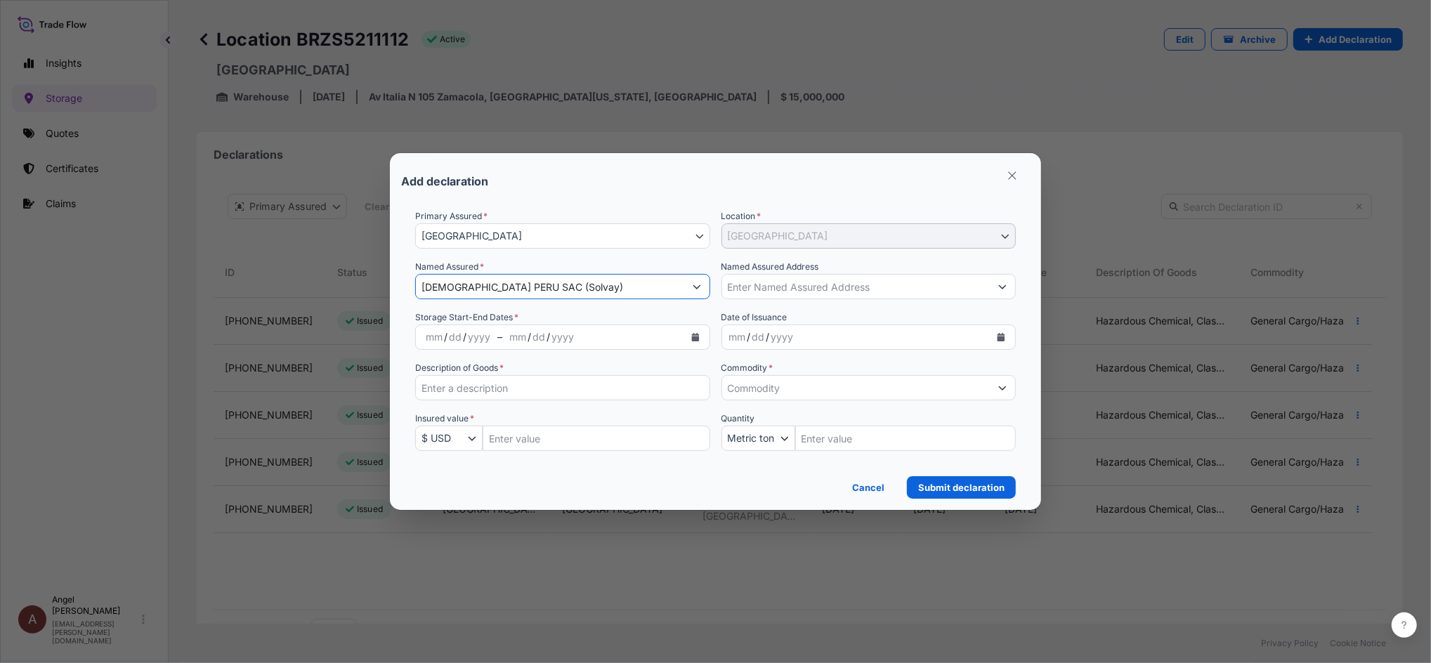
type input "[DEMOGRAPHIC_DATA] PERU SAC (Solvay)"
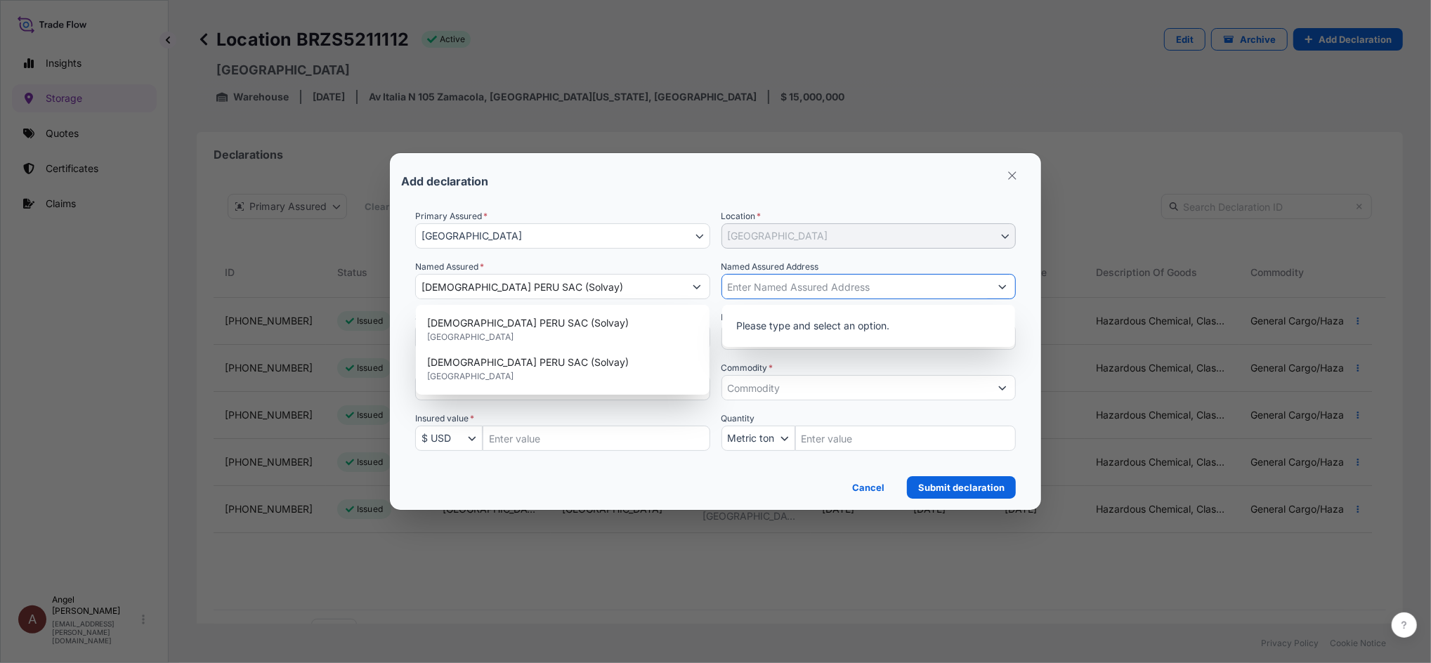
click at [805, 286] on input "Named Assured Address" at bounding box center [856, 286] width 268 height 25
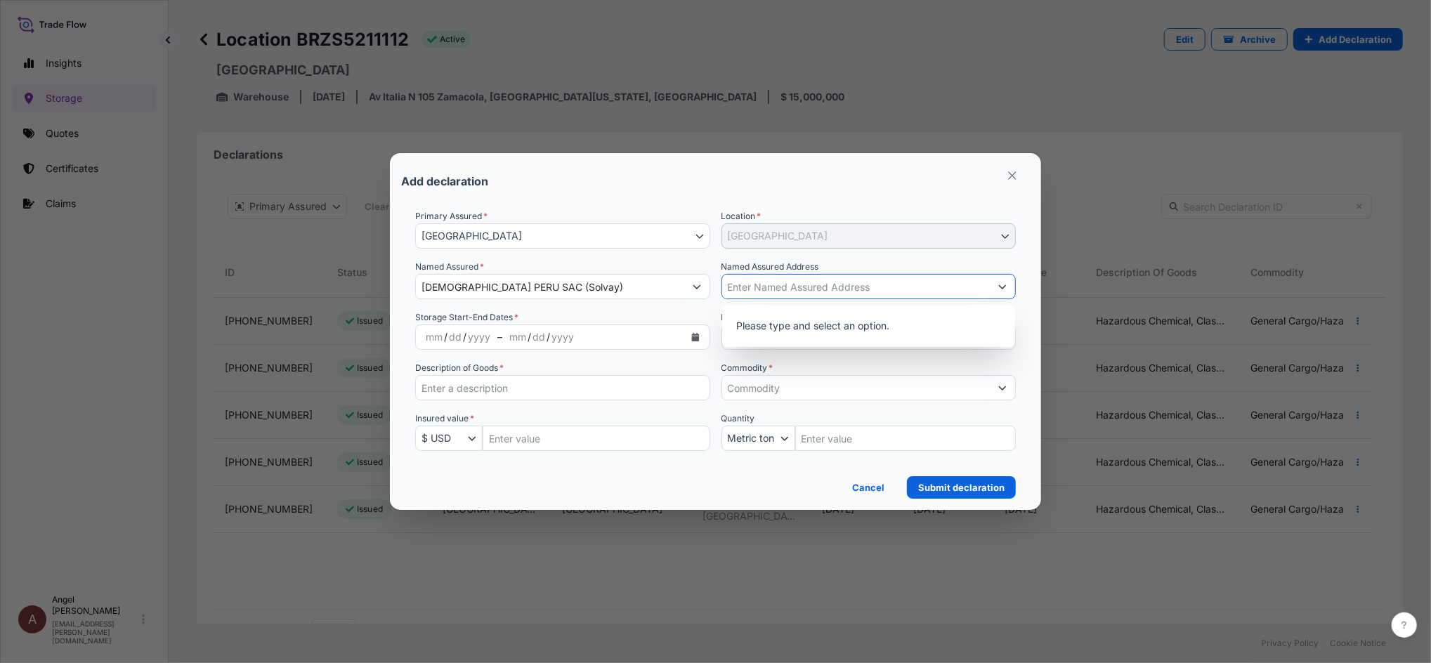
paste input "Av Italia N 105 Zamacola, [GEOGRAPHIC_DATA][US_STATE], [GEOGRAPHIC_DATA]"
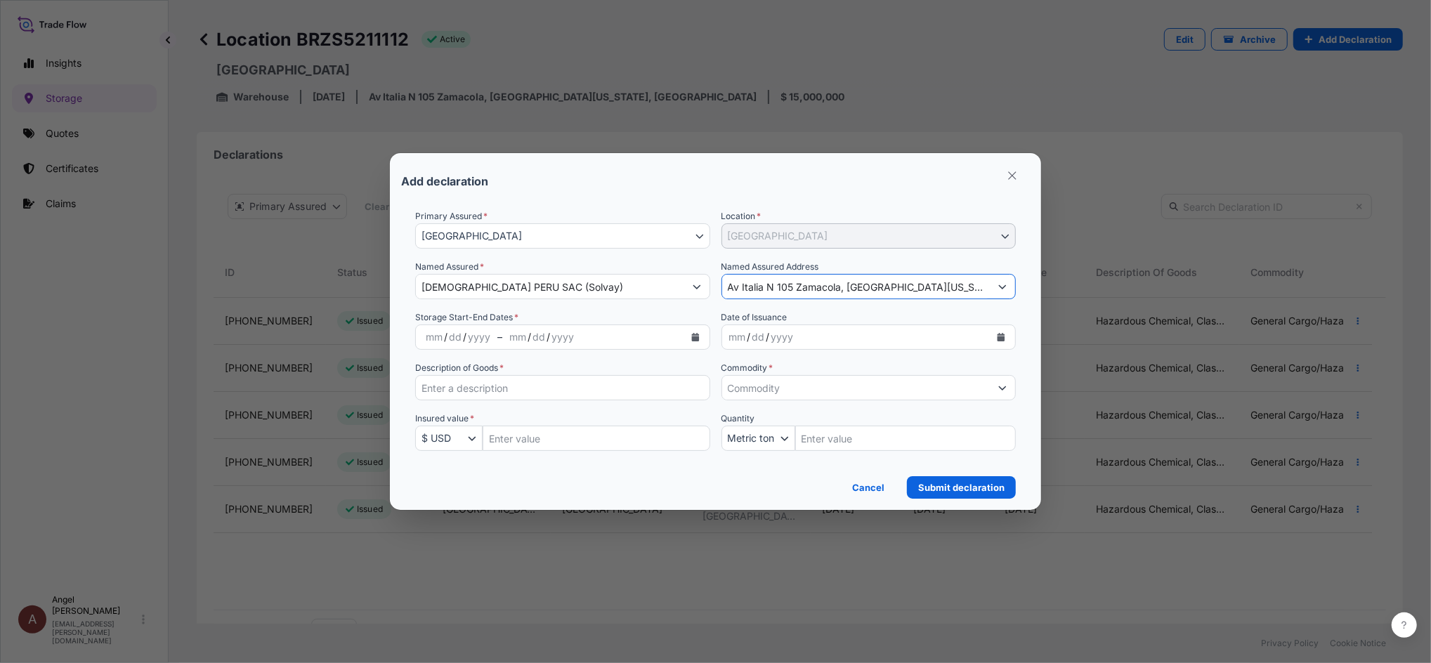
type input "Av Italia N 105 Zamacola, [GEOGRAPHIC_DATA][US_STATE], [GEOGRAPHIC_DATA]"
click at [690, 331] on button "Calendar" at bounding box center [695, 337] width 22 height 22
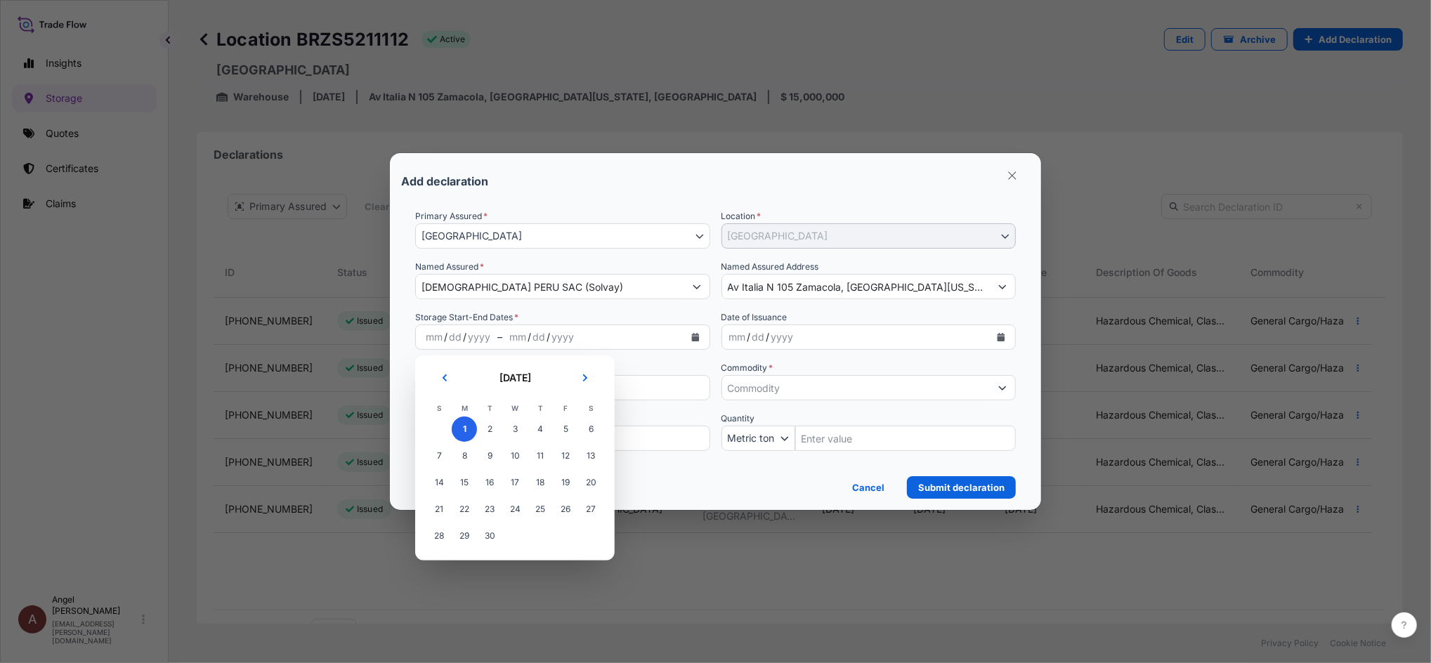
click at [469, 423] on span "1" at bounding box center [464, 429] width 25 height 25
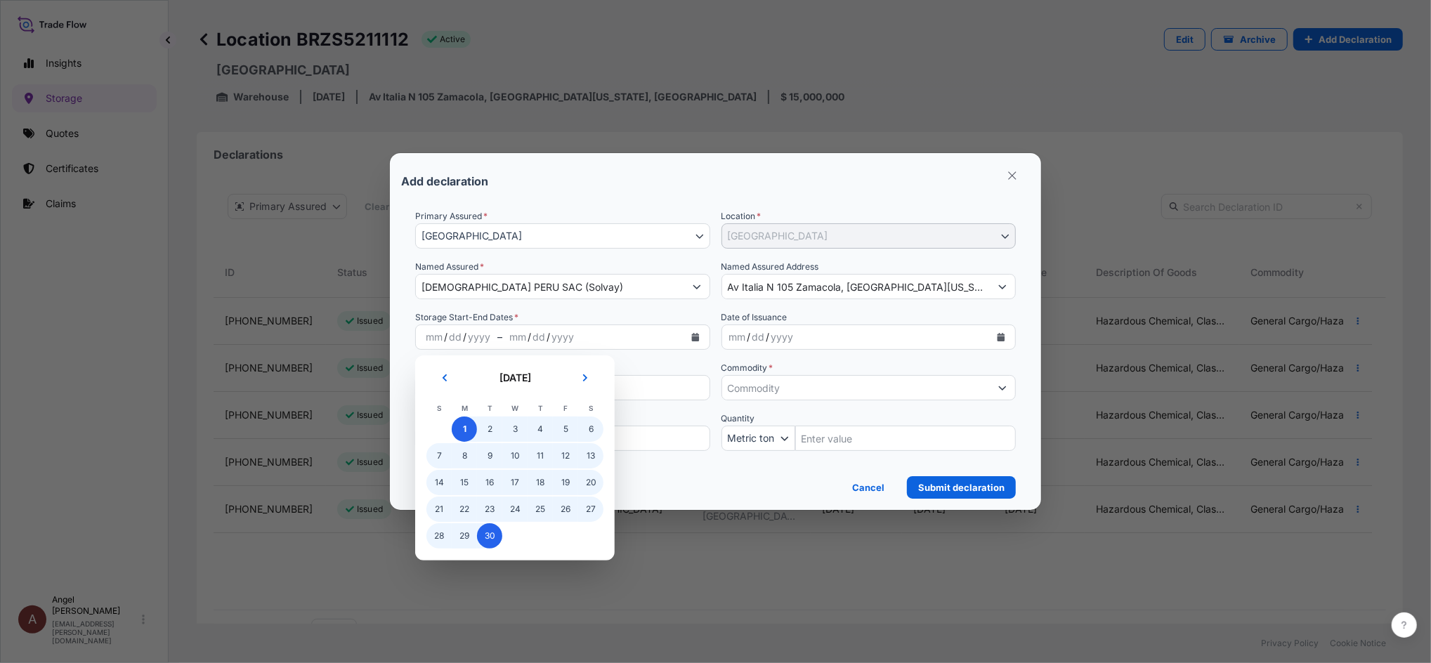
click at [488, 528] on span "30" at bounding box center [489, 536] width 25 height 25
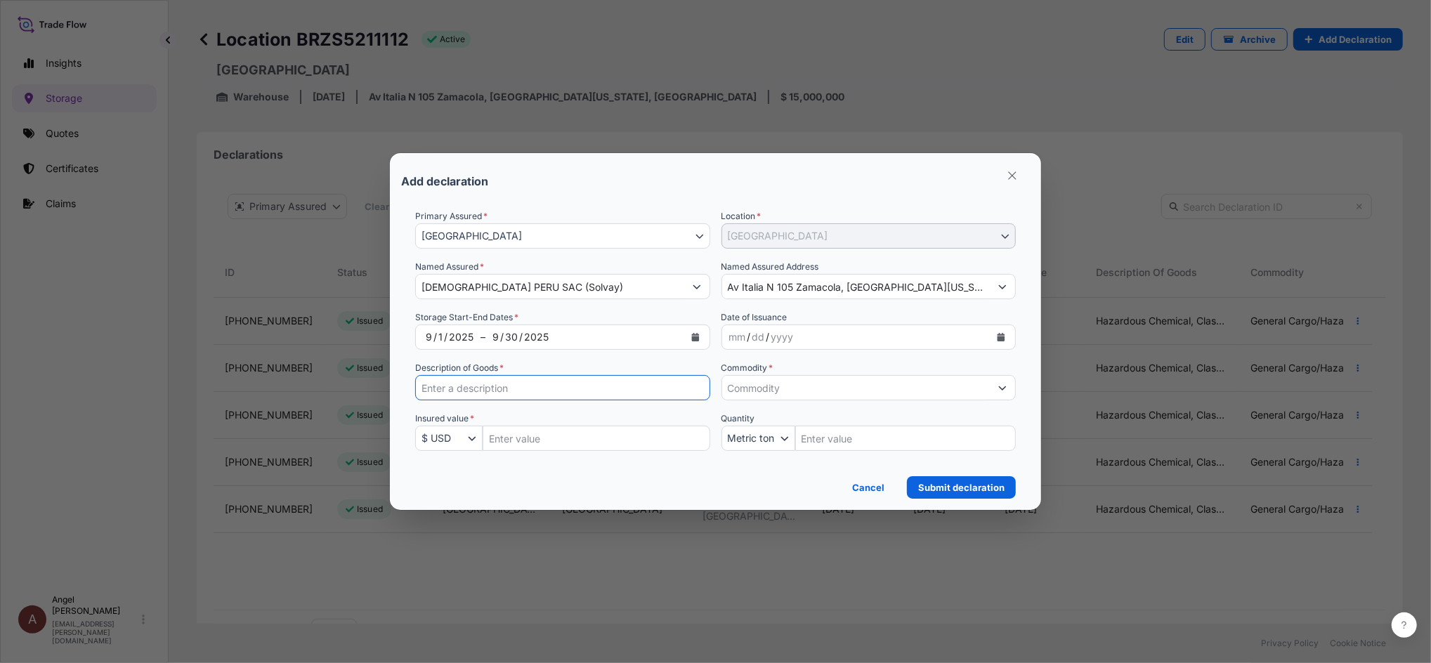
click at [562, 392] on input "Description of Goods *" at bounding box center [562, 387] width 295 height 25
click at [561, 391] on input "Description of Goods *" at bounding box center [562, 387] width 295 height 25
paste input "Hazardous Chemical, Class 3, 8, 9"
type input "Hazardous Chemical, Class 3, 8, 9"
click at [632, 442] on input "Insured Value Amount" at bounding box center [597, 438] width 228 height 25
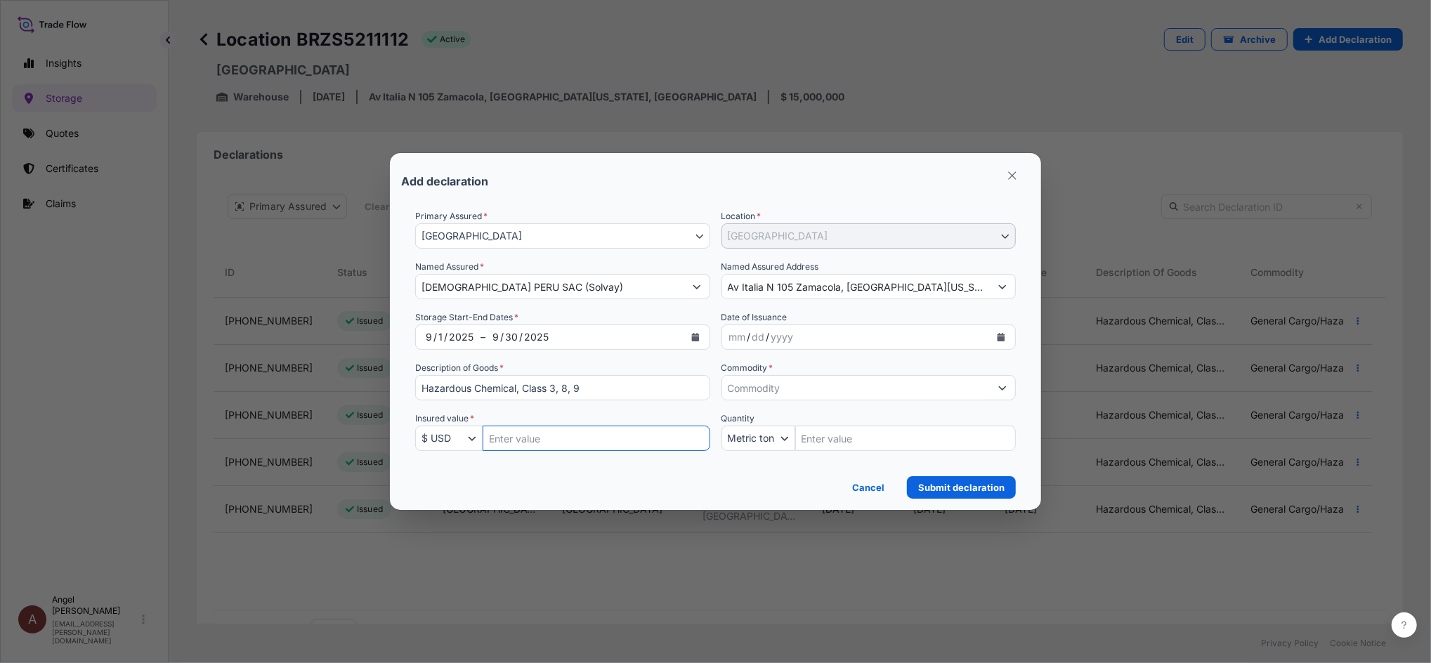
paste input "4000000.00"
type input "4000000.00"
click at [799, 383] on input "Commodity *" at bounding box center [856, 387] width 268 height 25
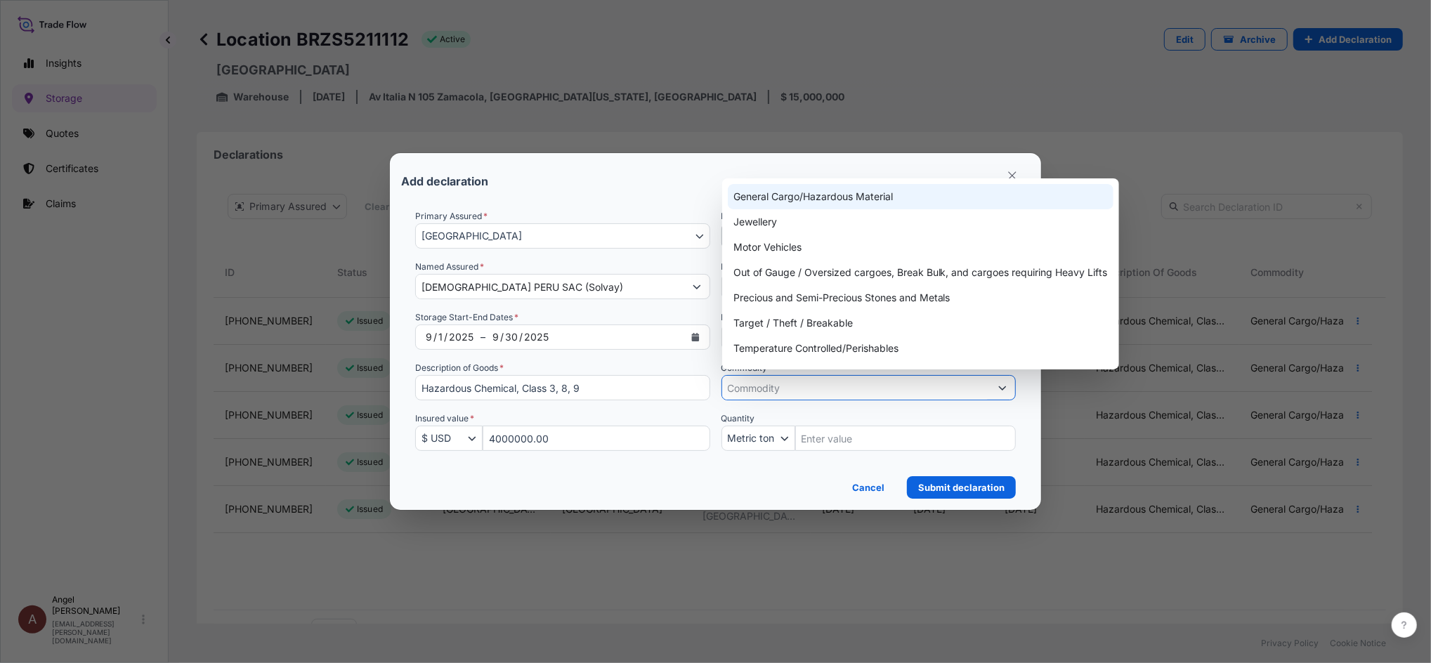
click at [792, 205] on div "General Cargo/Hazardous Material" at bounding box center [921, 196] width 386 height 25
type input "General Cargo/Hazardous Material"
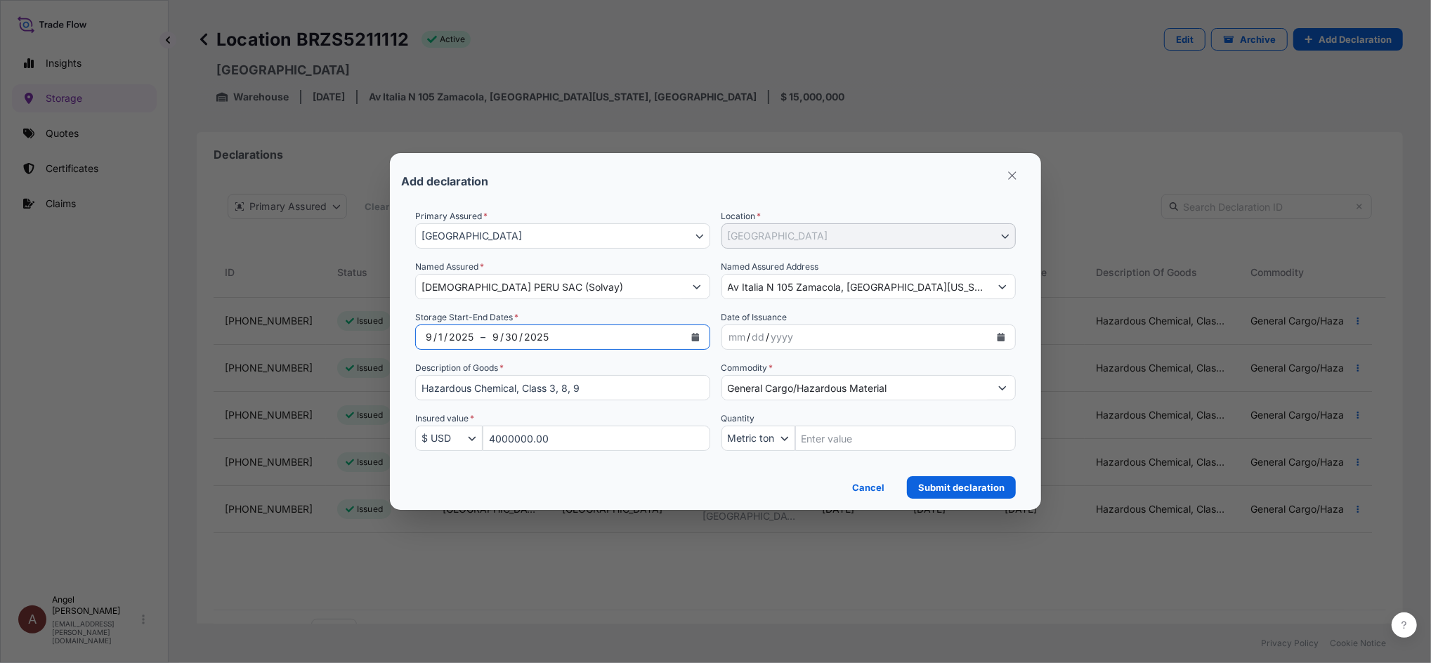
click at [696, 340] on icon "Calendar" at bounding box center [695, 337] width 8 height 8
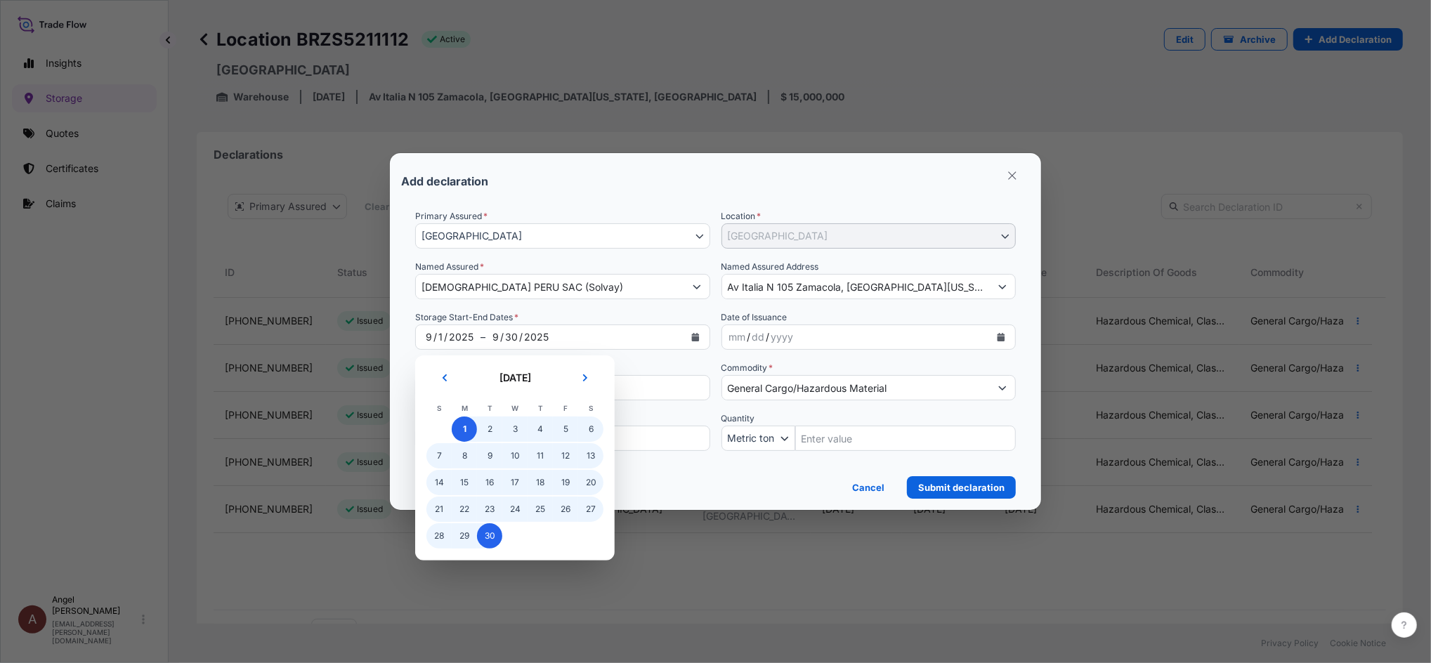
click at [689, 203] on form "Primary Assured * [GEOGRAPHIC_DATA] [GEOGRAPHIC_DATA] Location * [GEOGRAPHIC_DA…" at bounding box center [715, 348] width 629 height 301
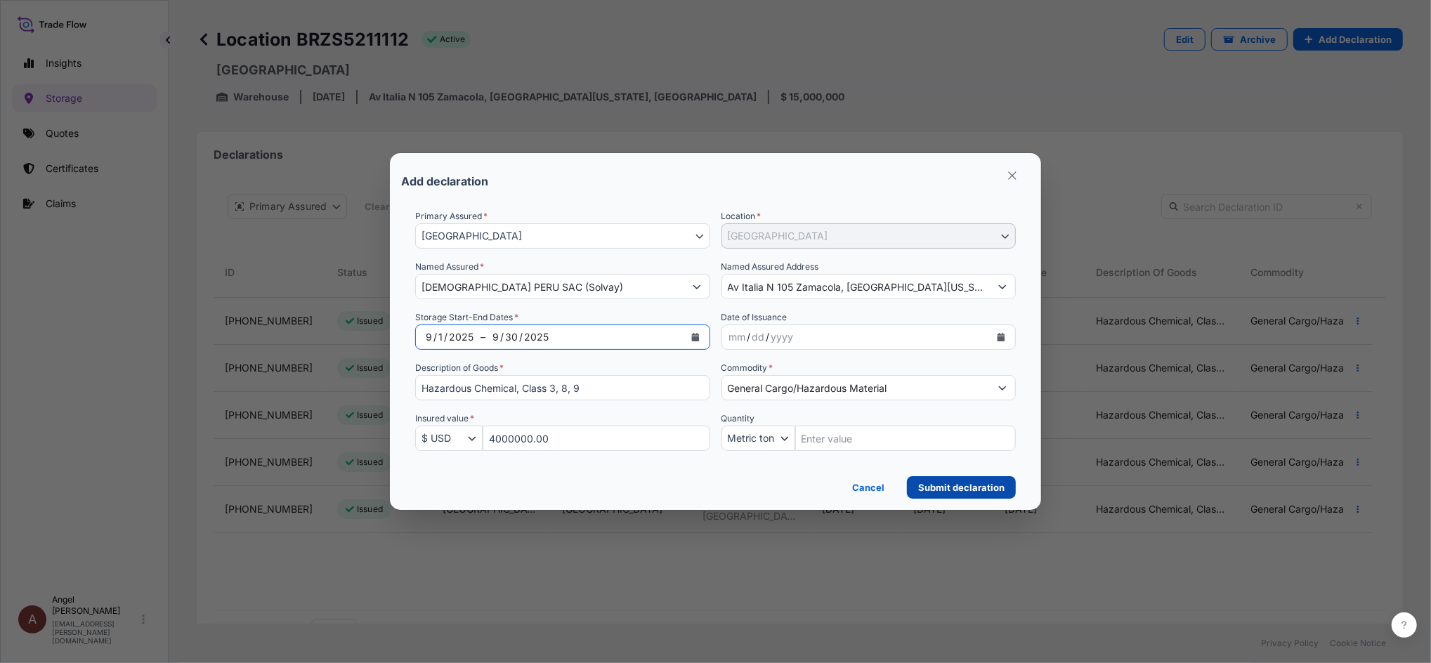
click at [956, 488] on p "Submit declaration" at bounding box center [961, 488] width 86 height 14
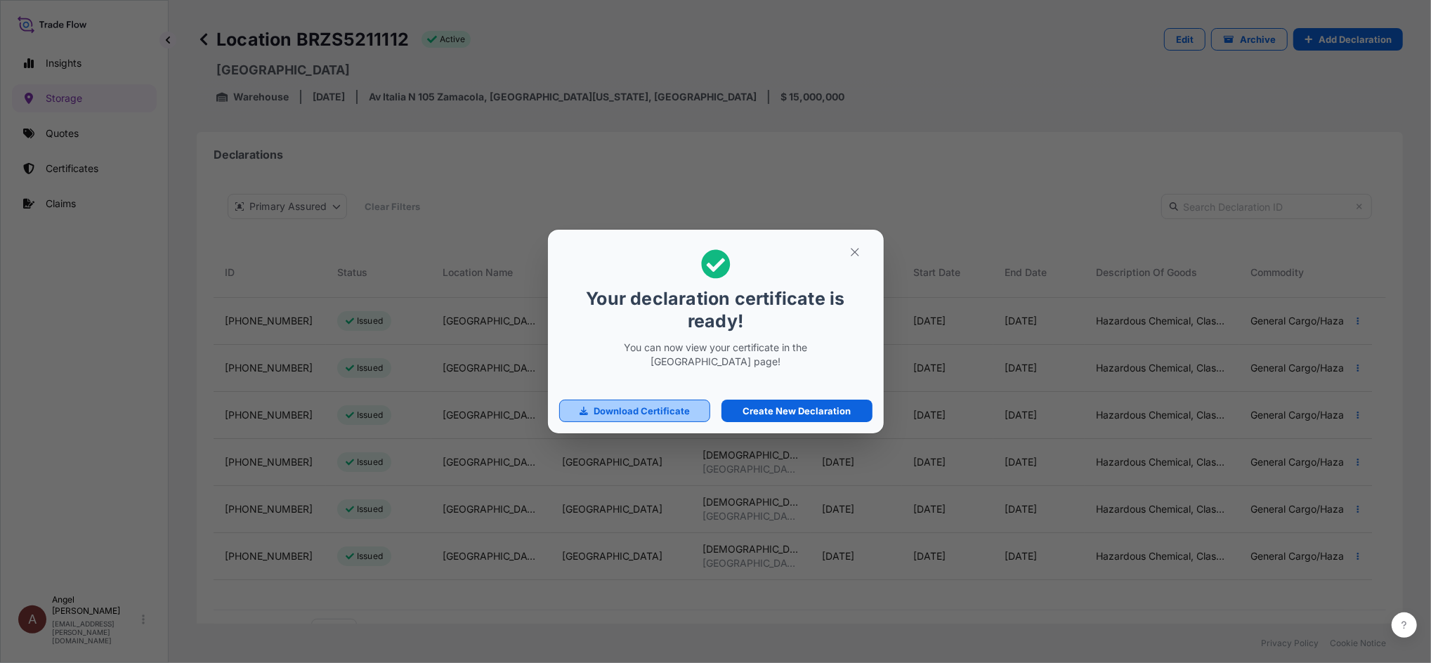
click at [591, 413] on link "Download Certificate" at bounding box center [635, 411] width 152 height 22
click at [857, 252] on icon "button" at bounding box center [855, 252] width 13 height 13
